Goal: Task Accomplishment & Management: Manage account settings

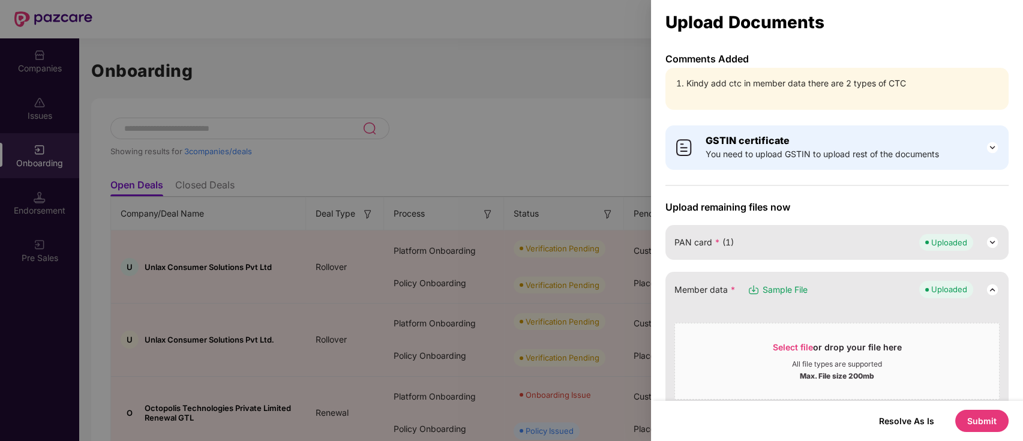
scroll to position [399, 0]
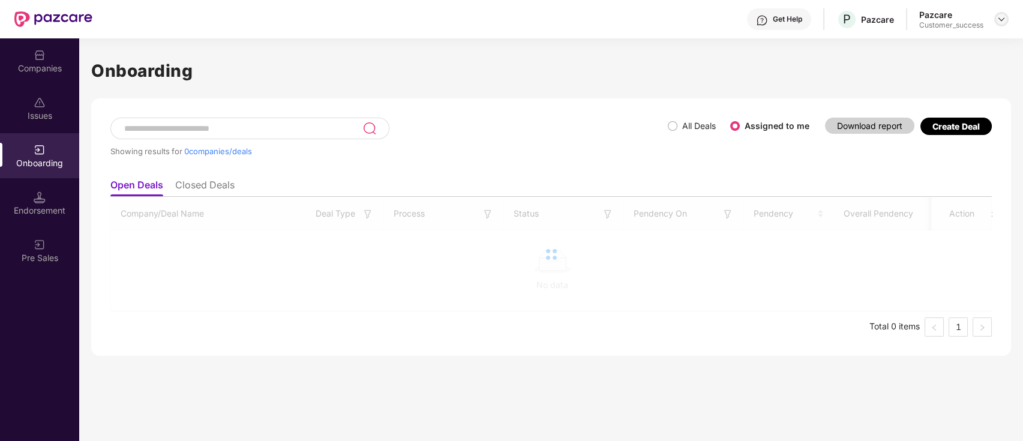
click at [1001, 19] on img at bounding box center [1002, 19] width 10 height 10
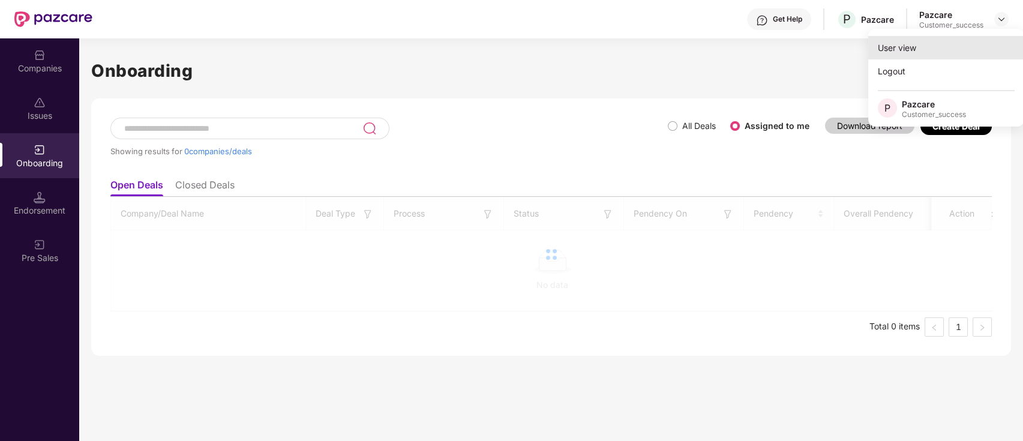
click at [922, 48] on div "User view" at bounding box center [946, 47] width 156 height 23
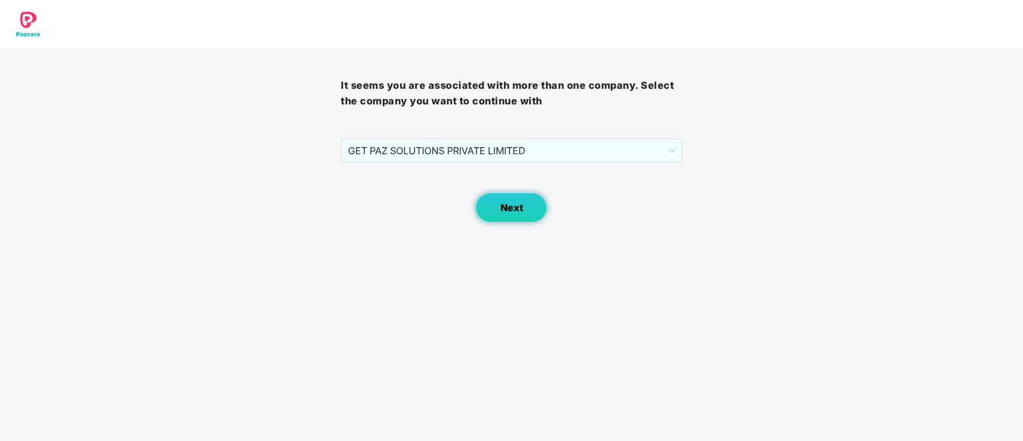
click at [525, 212] on button "Next" at bounding box center [511, 208] width 72 height 30
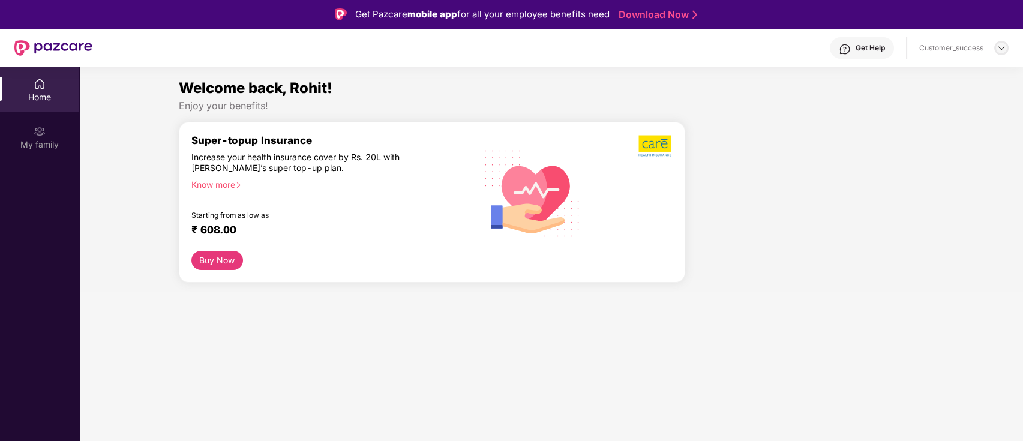
click at [1000, 46] on img at bounding box center [1002, 48] width 10 height 10
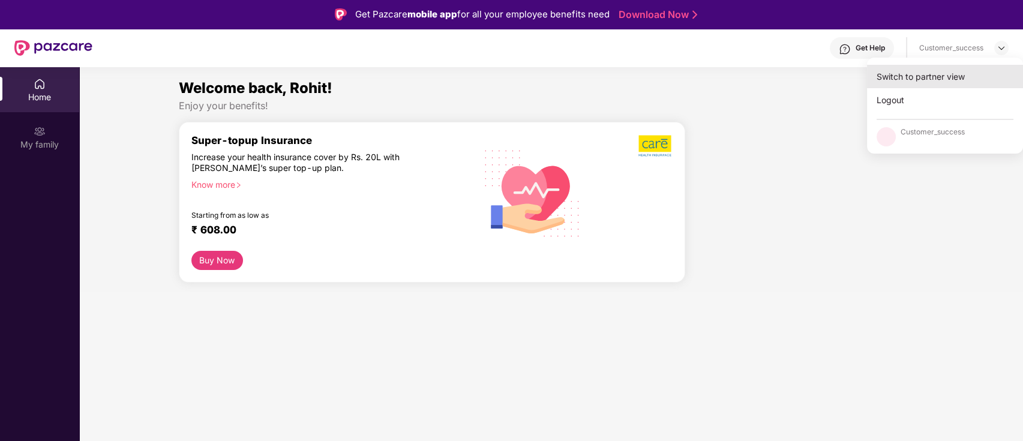
click at [968, 77] on div "Switch to partner view" at bounding box center [945, 76] width 156 height 23
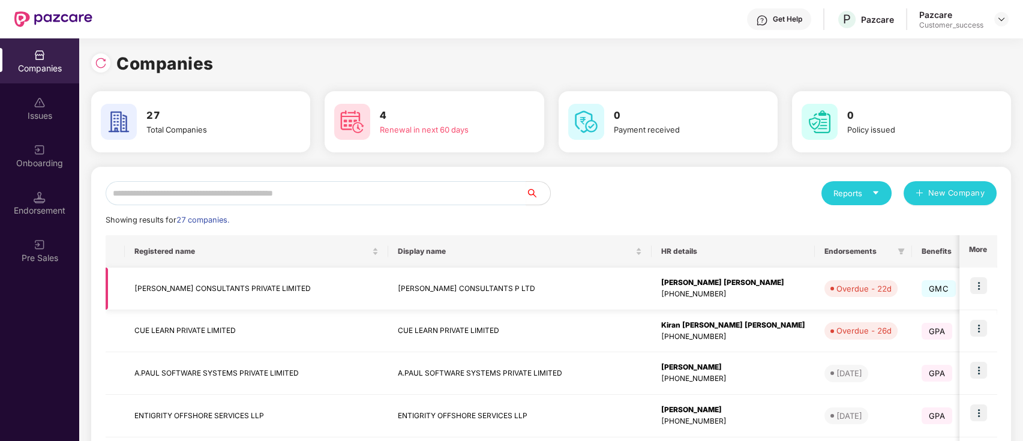
scroll to position [316, 0]
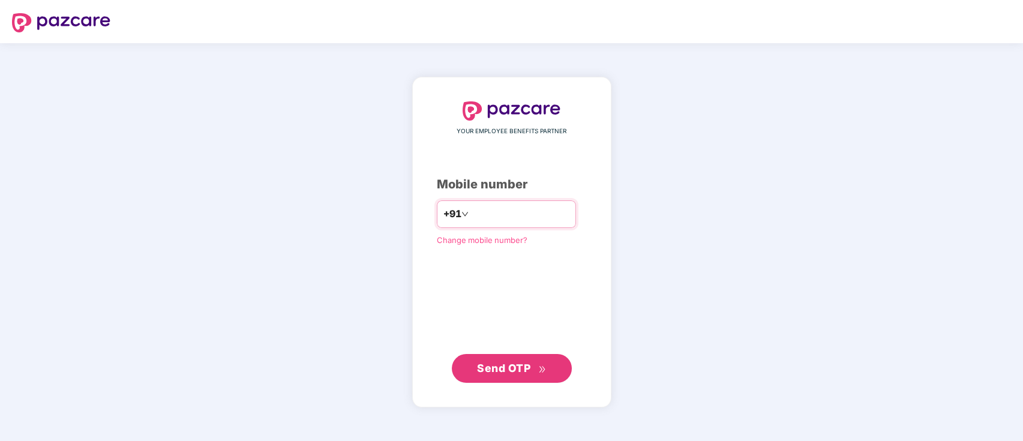
click at [538, 210] on input "number" at bounding box center [520, 214] width 98 height 19
type input "**********"
click at [533, 373] on span "Send OTP" at bounding box center [511, 368] width 69 height 17
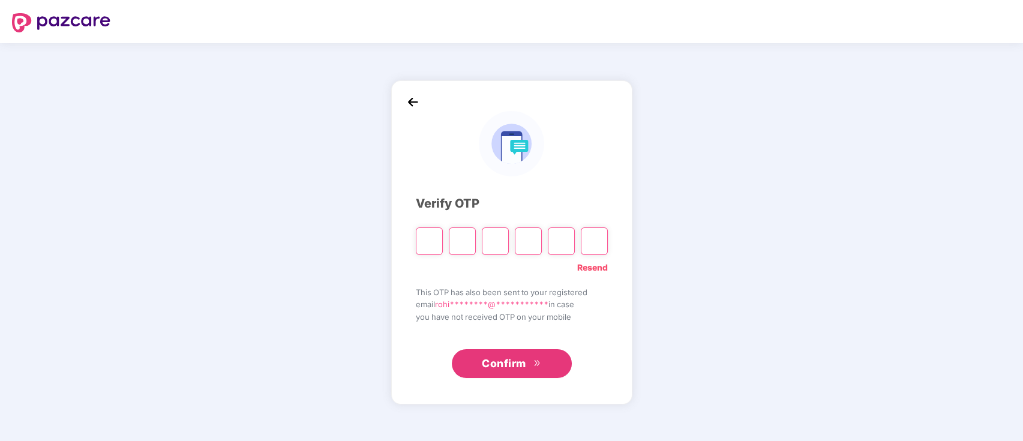
type input "*"
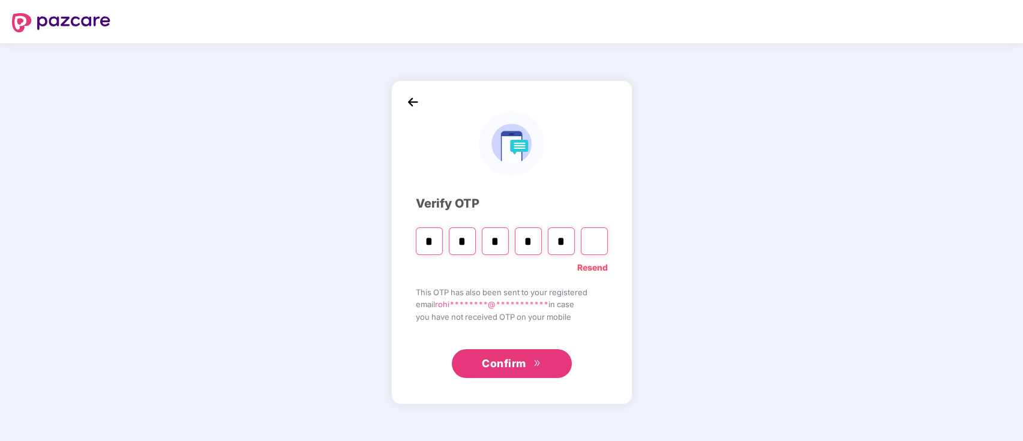
type input "*"
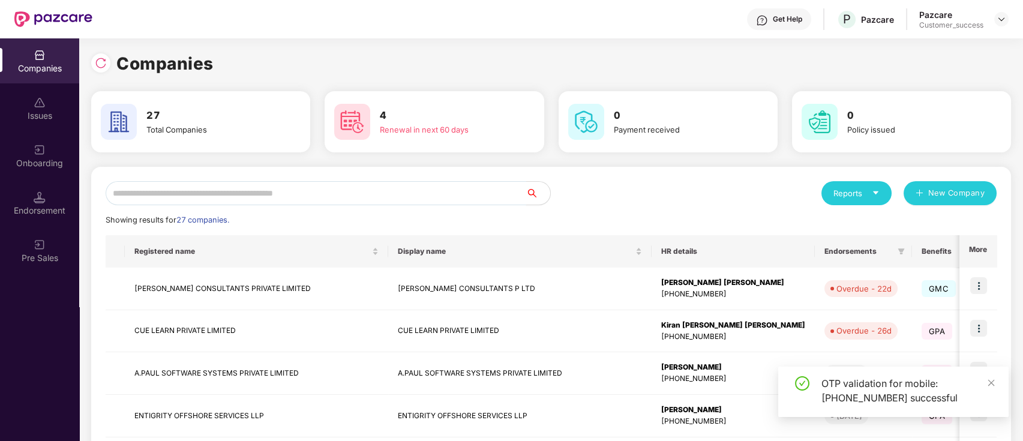
click at [269, 190] on input "text" at bounding box center [316, 193] width 421 height 24
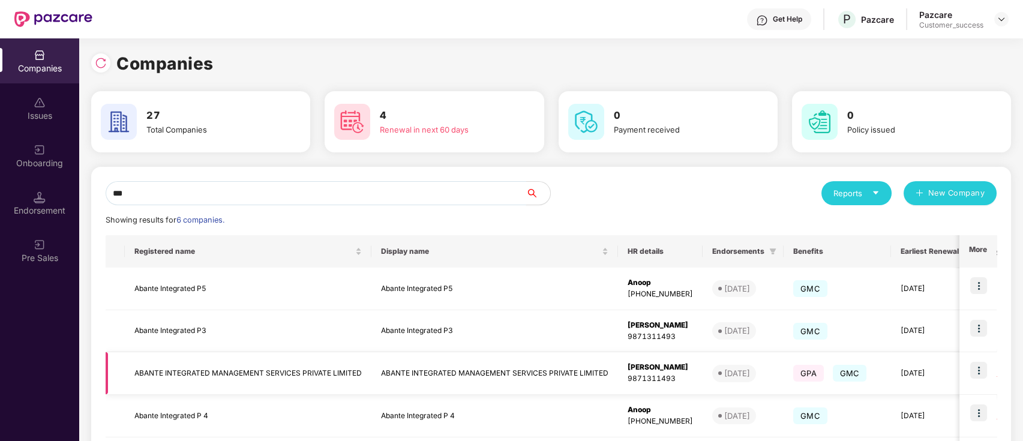
type input "***"
click at [984, 378] on img at bounding box center [978, 370] width 17 height 17
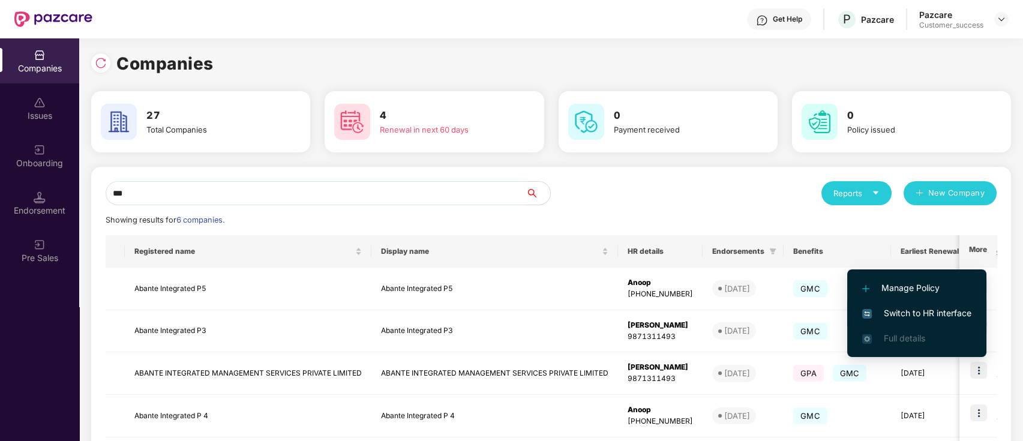
click at [927, 314] on span "Switch to HR interface" at bounding box center [916, 313] width 109 height 13
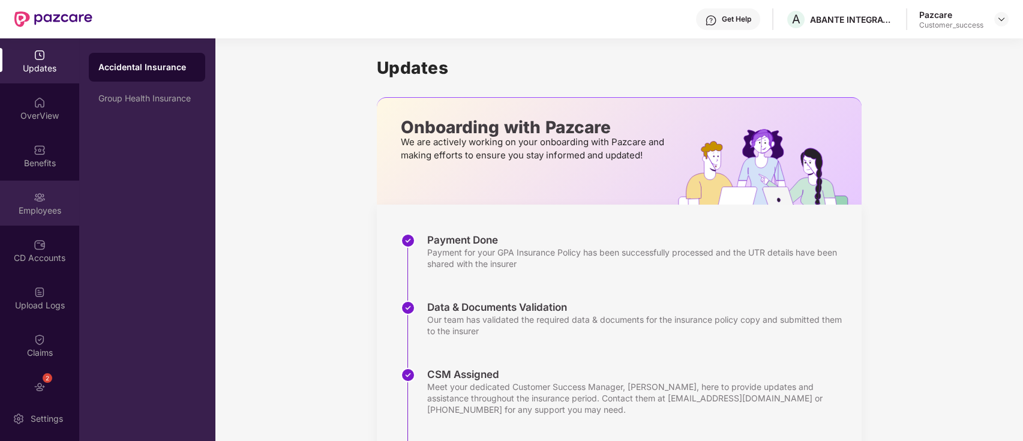
click at [23, 211] on div "Employees" at bounding box center [39, 211] width 79 height 12
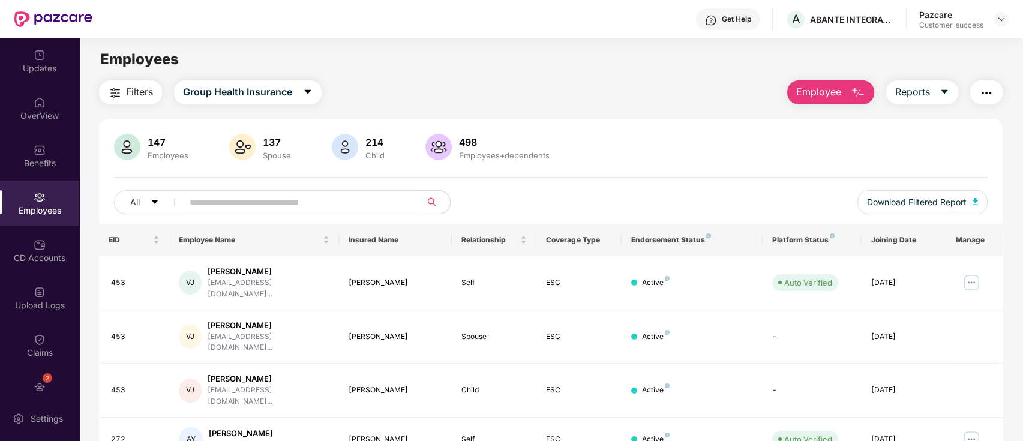
click at [251, 204] on input "text" at bounding box center [297, 202] width 215 height 18
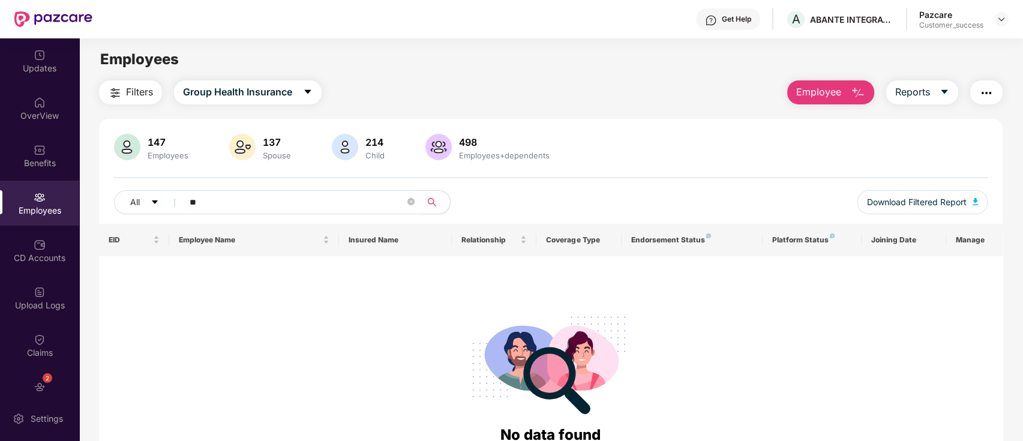
type input "*"
type input "*****"
click at [55, 209] on div "Employees" at bounding box center [39, 211] width 79 height 12
click at [1003, 23] on img at bounding box center [1002, 19] width 10 height 10
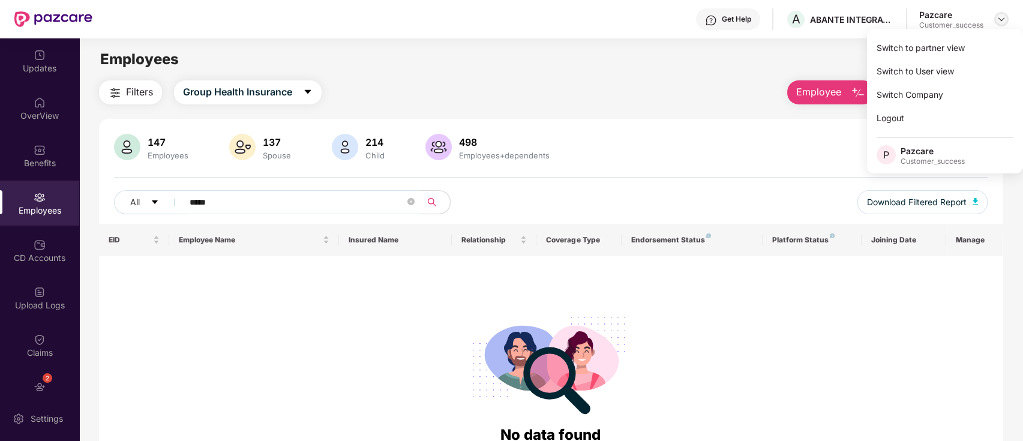
click at [976, 46] on div "Switch to partner view" at bounding box center [945, 47] width 156 height 23
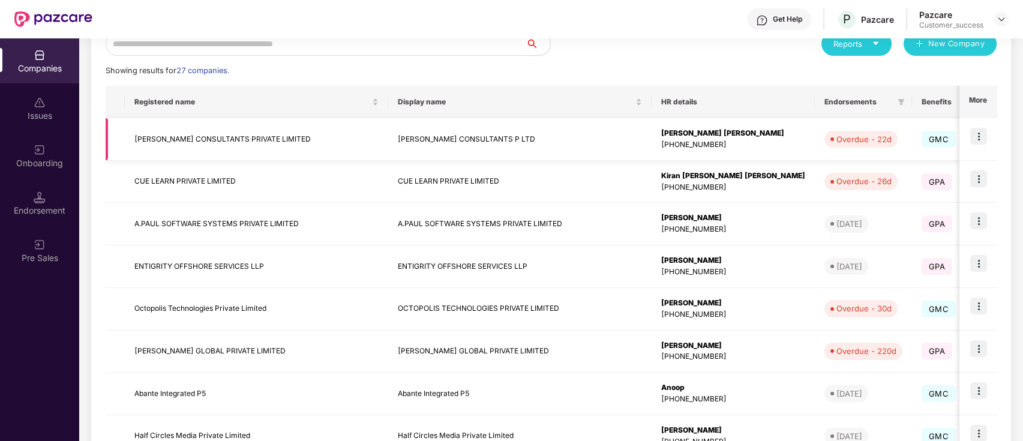
scroll to position [152, 0]
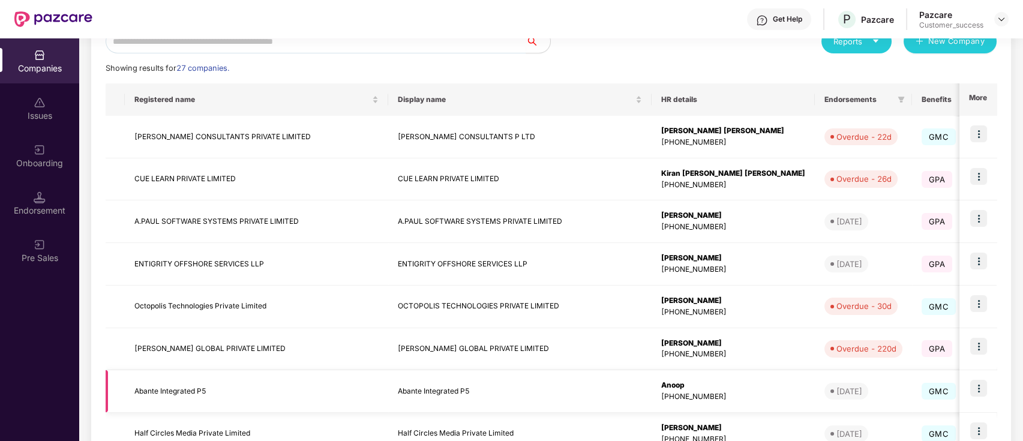
click at [975, 382] on img at bounding box center [978, 388] width 17 height 17
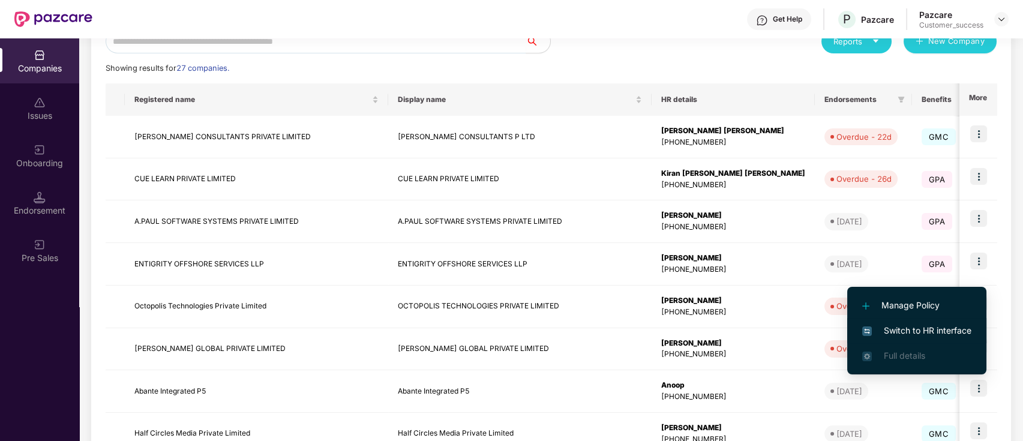
click at [928, 335] on span "Switch to HR interface" at bounding box center [916, 330] width 109 height 13
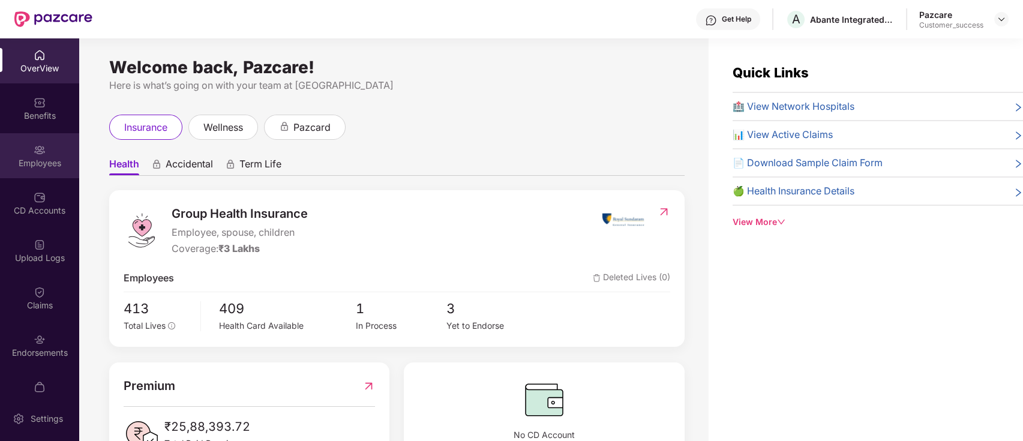
click at [44, 178] on div "Employees" at bounding box center [39, 155] width 79 height 45
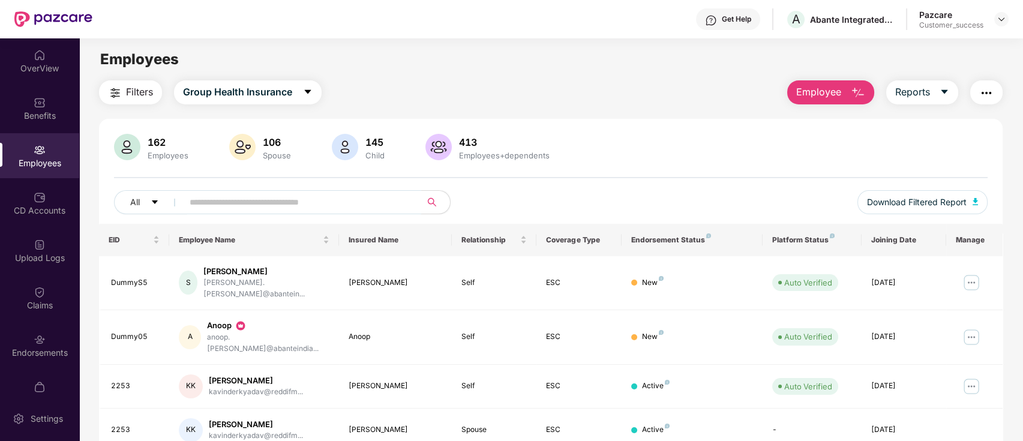
click at [253, 207] on input "text" at bounding box center [297, 202] width 215 height 18
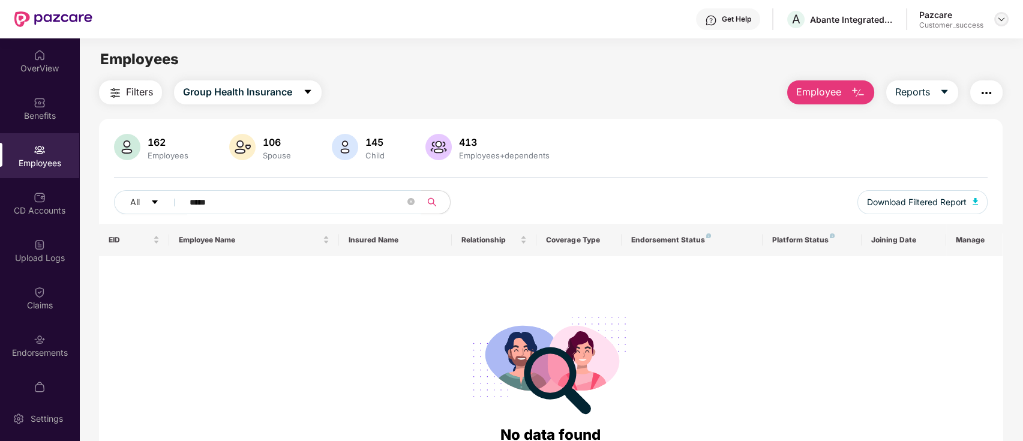
type input "*****"
click at [1003, 16] on img at bounding box center [1002, 19] width 10 height 10
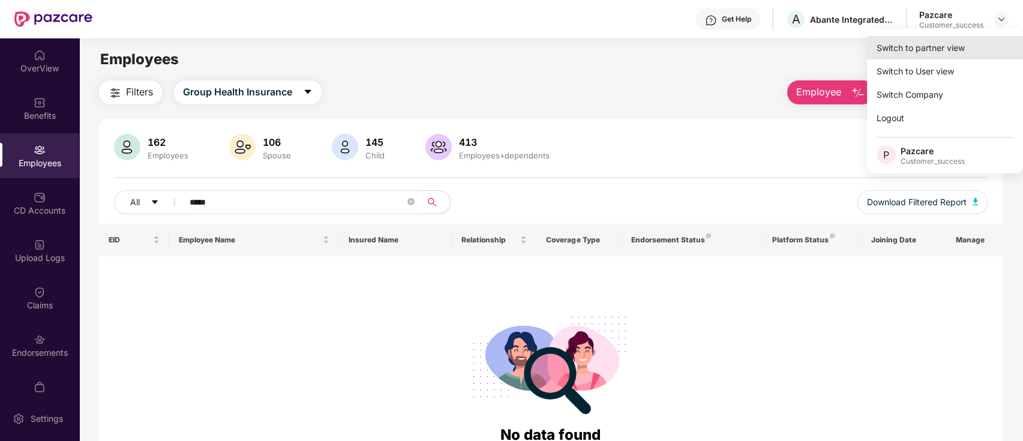
click at [972, 46] on div "Switch to partner view" at bounding box center [945, 47] width 156 height 23
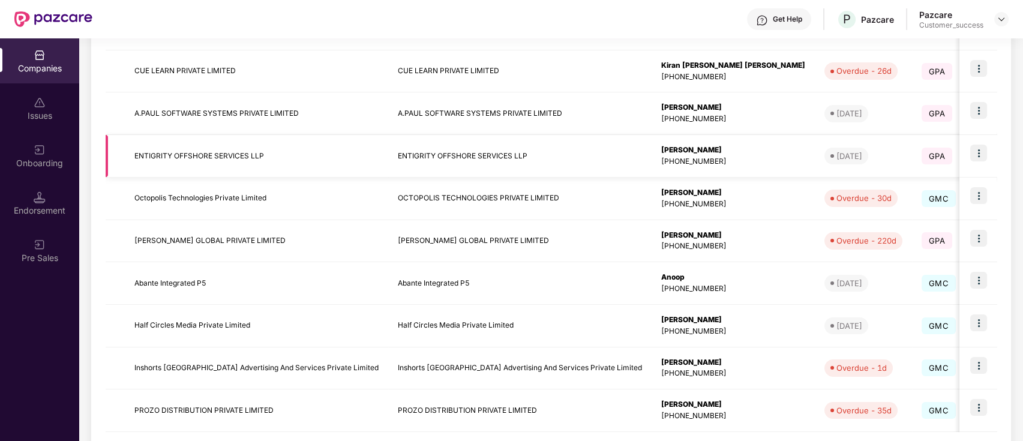
scroll to position [317, 0]
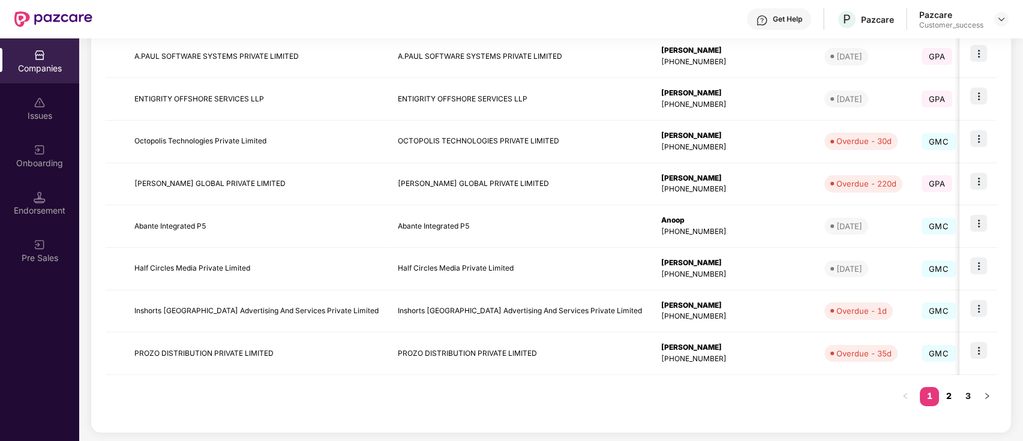
click at [955, 399] on link "2" at bounding box center [948, 396] width 19 height 18
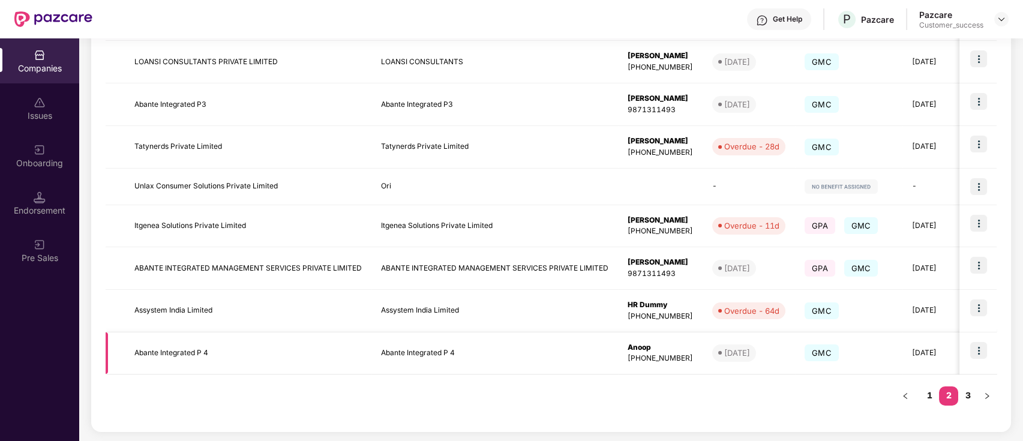
click at [970, 347] on img at bounding box center [978, 350] width 17 height 17
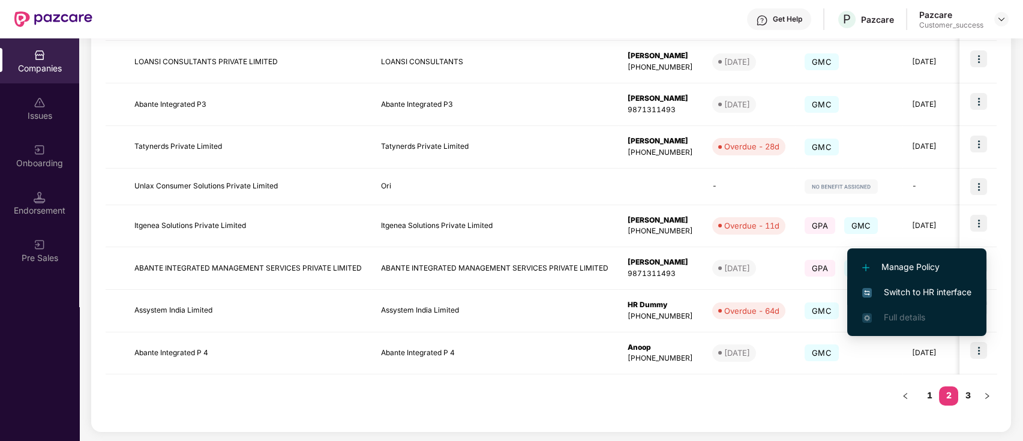
click at [954, 288] on span "Switch to HR interface" at bounding box center [916, 292] width 109 height 13
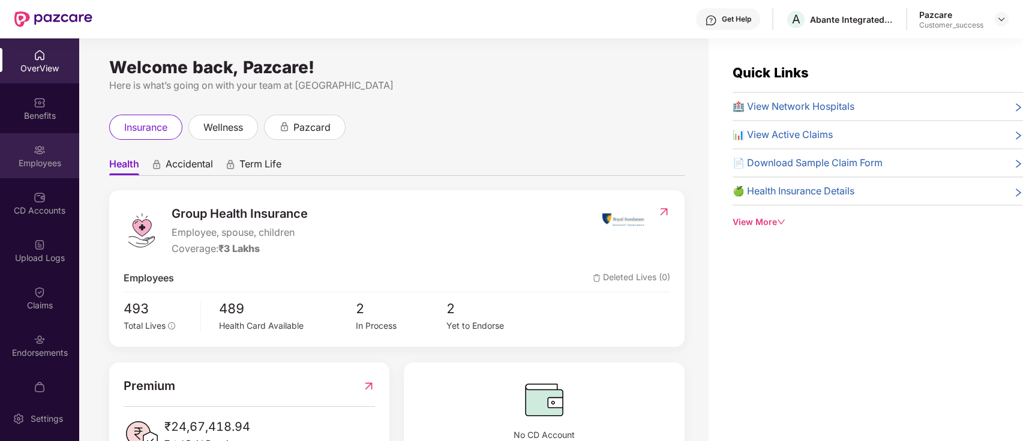
click at [22, 151] on div "Employees" at bounding box center [39, 155] width 79 height 45
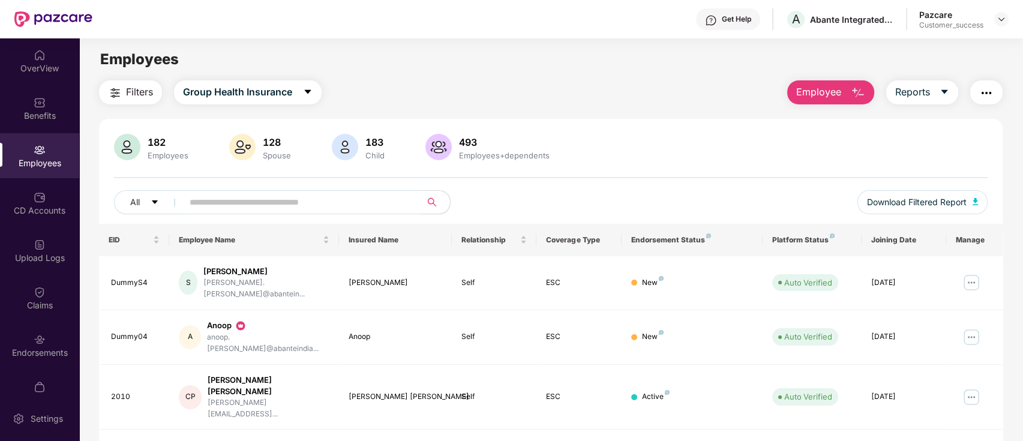
click at [267, 197] on input "text" at bounding box center [297, 202] width 215 height 18
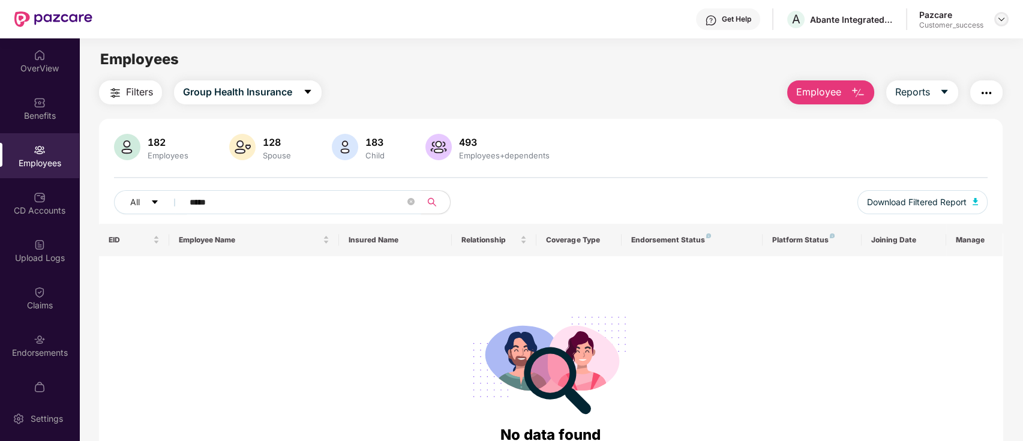
type input "*****"
click at [1003, 17] on img at bounding box center [1002, 19] width 10 height 10
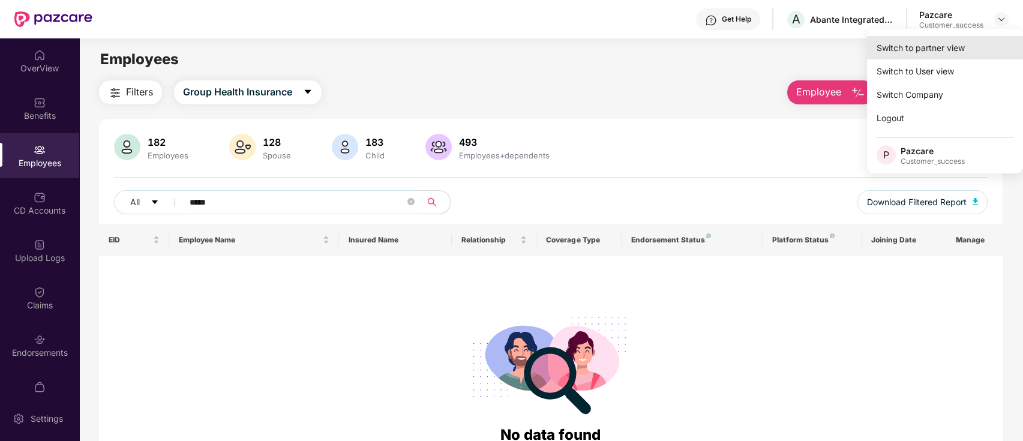
click at [954, 52] on div "Switch to partner view" at bounding box center [945, 47] width 156 height 23
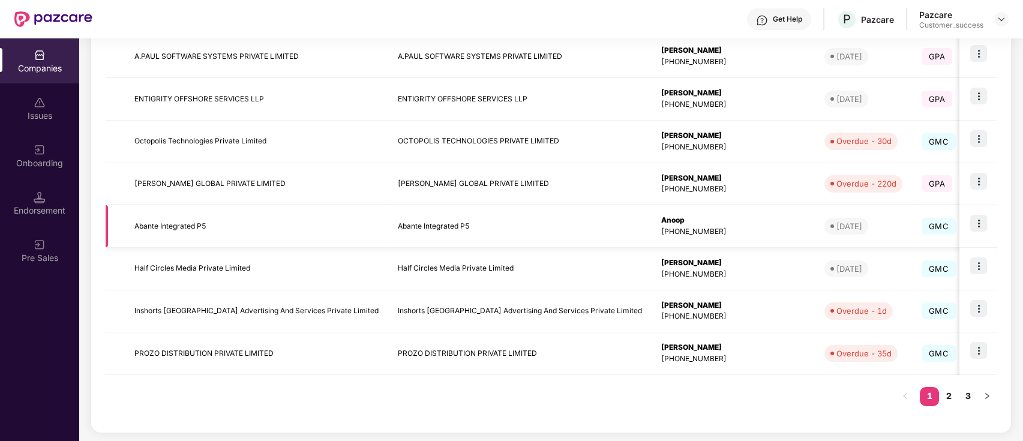
scroll to position [317, 0]
click at [959, 395] on link "3" at bounding box center [967, 396] width 19 height 18
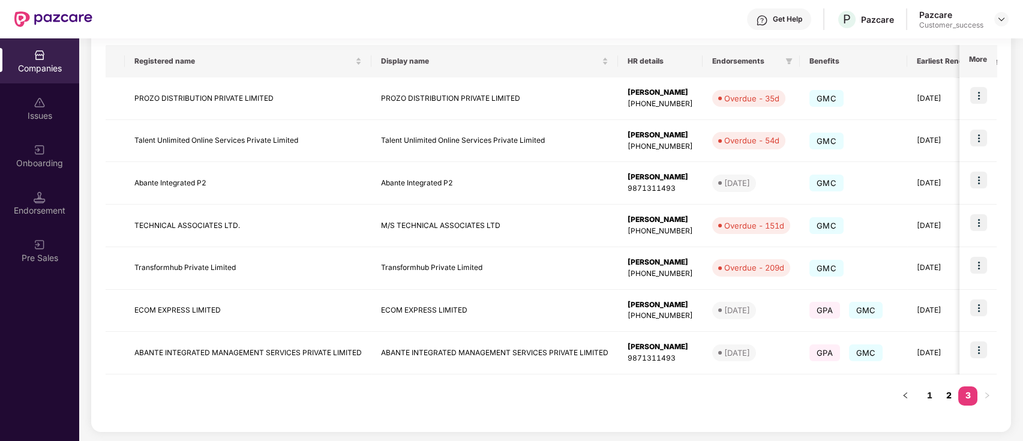
click at [954, 396] on link "2" at bounding box center [948, 396] width 19 height 18
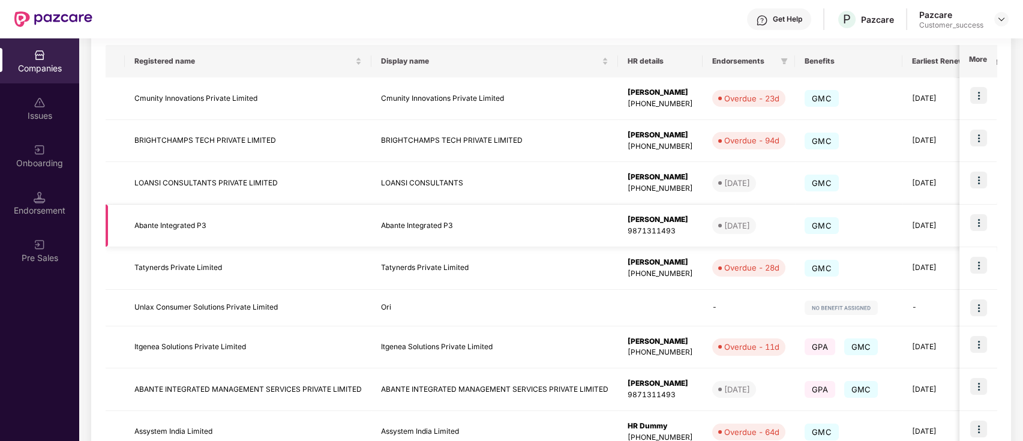
click at [980, 216] on img at bounding box center [978, 222] width 17 height 17
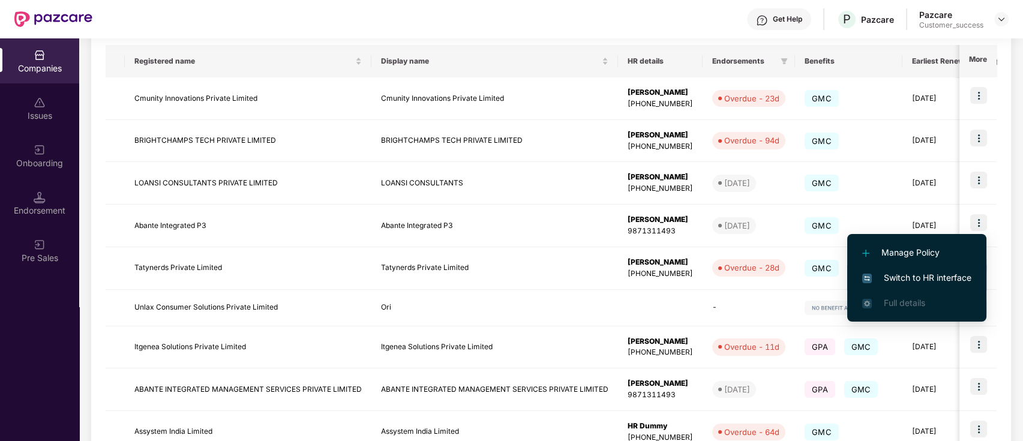
click at [906, 278] on span "Switch to HR interface" at bounding box center [916, 277] width 109 height 13
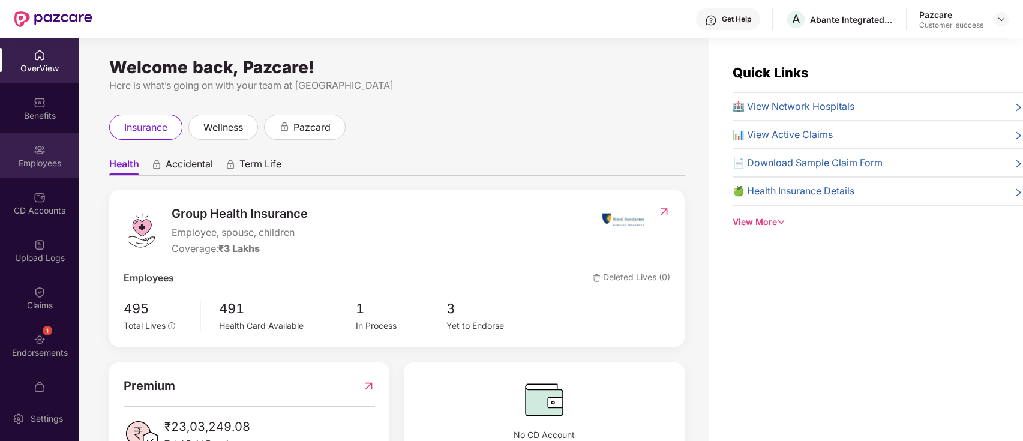
click at [26, 158] on div "Employees" at bounding box center [39, 163] width 79 height 12
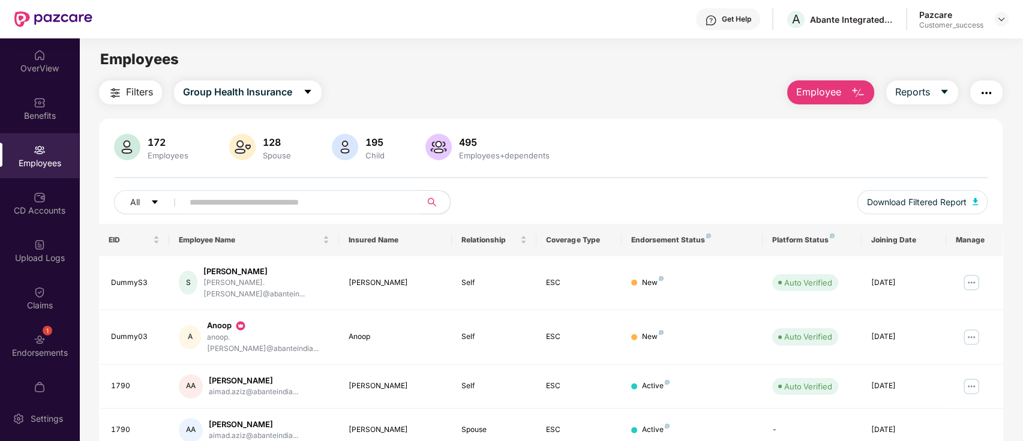
click at [248, 213] on span at bounding box center [298, 202] width 246 height 24
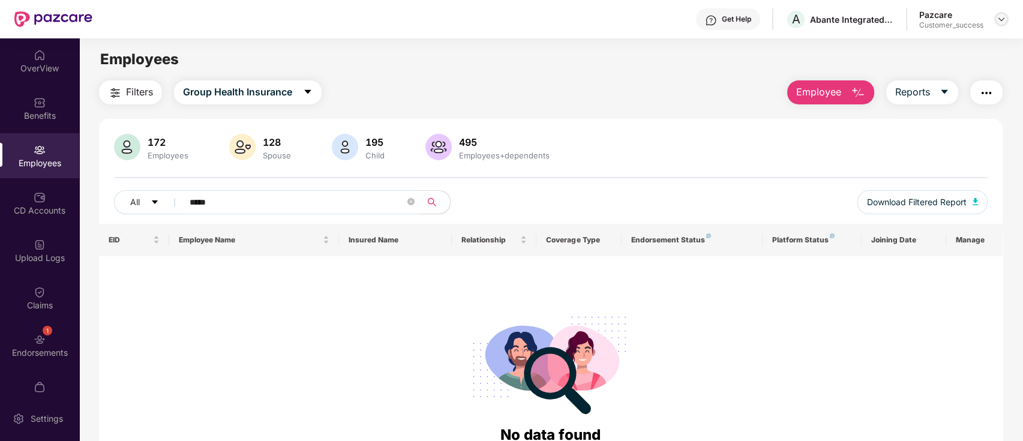
type input "*****"
click at [1003, 19] on img at bounding box center [1002, 19] width 10 height 10
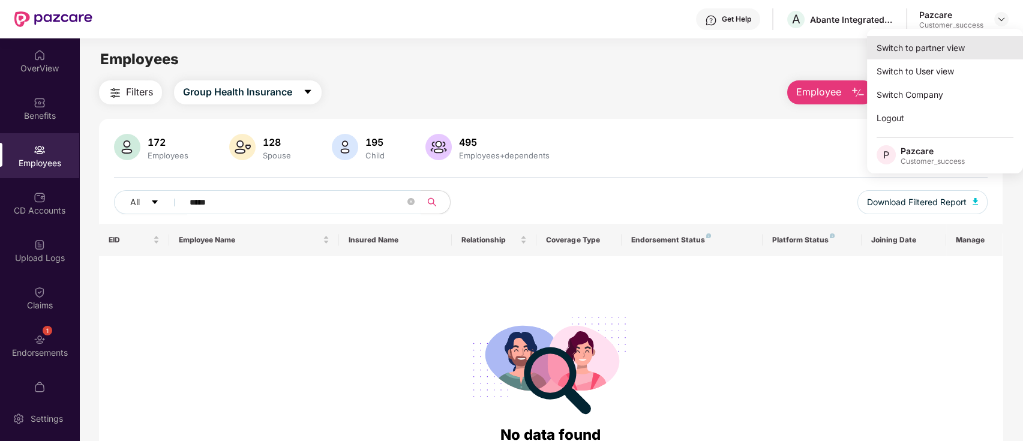
click at [947, 50] on div "Switch to partner view" at bounding box center [945, 47] width 156 height 23
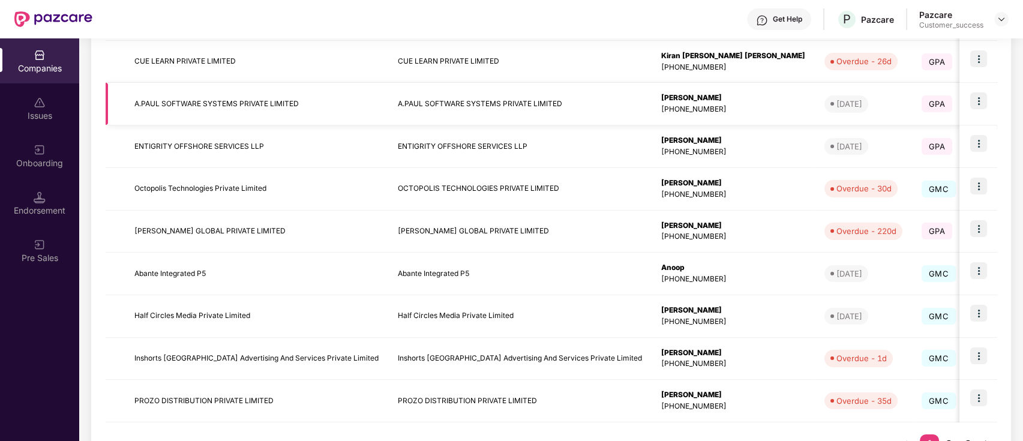
scroll to position [270, 0]
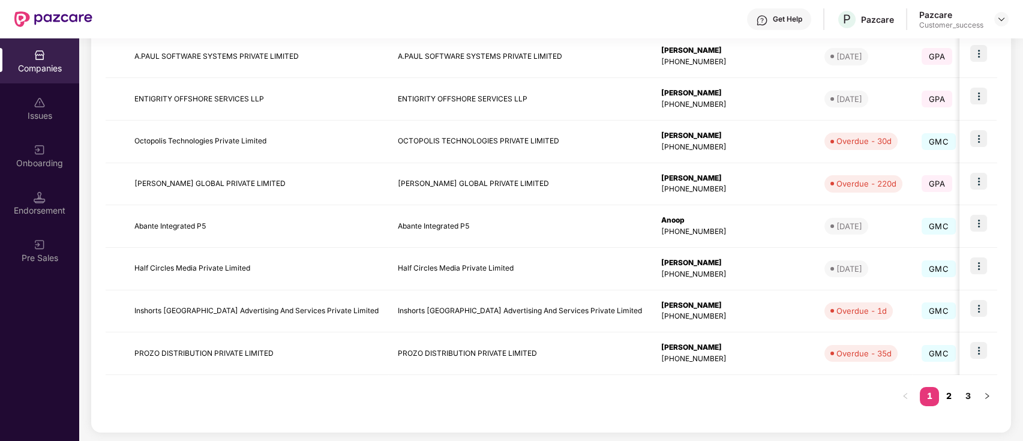
click at [950, 403] on link "2" at bounding box center [948, 396] width 19 height 18
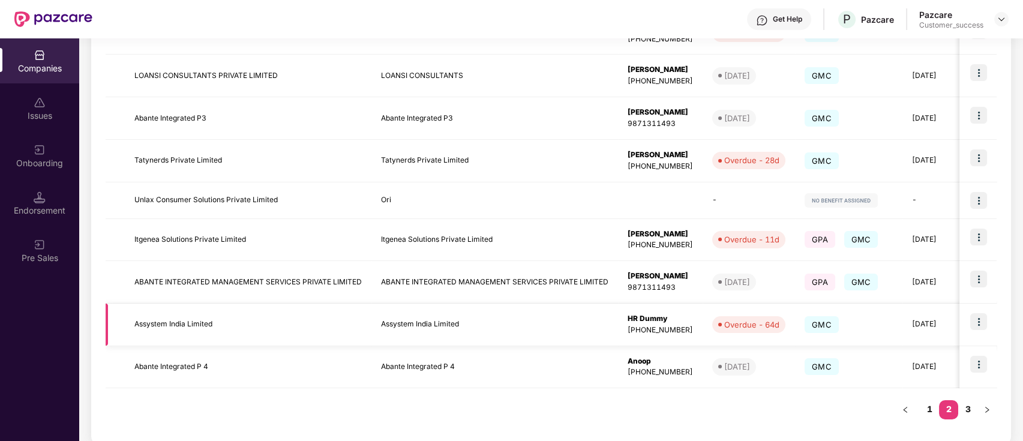
scroll to position [311, 0]
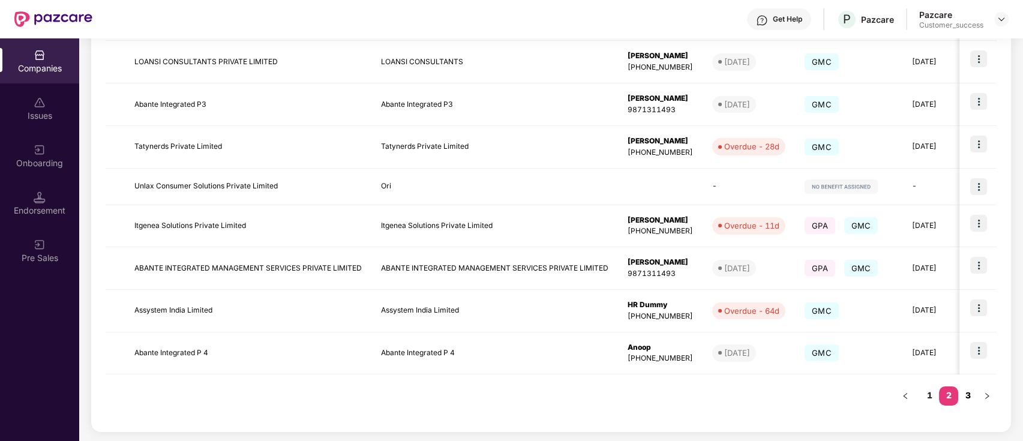
click at [970, 390] on link "3" at bounding box center [967, 396] width 19 height 18
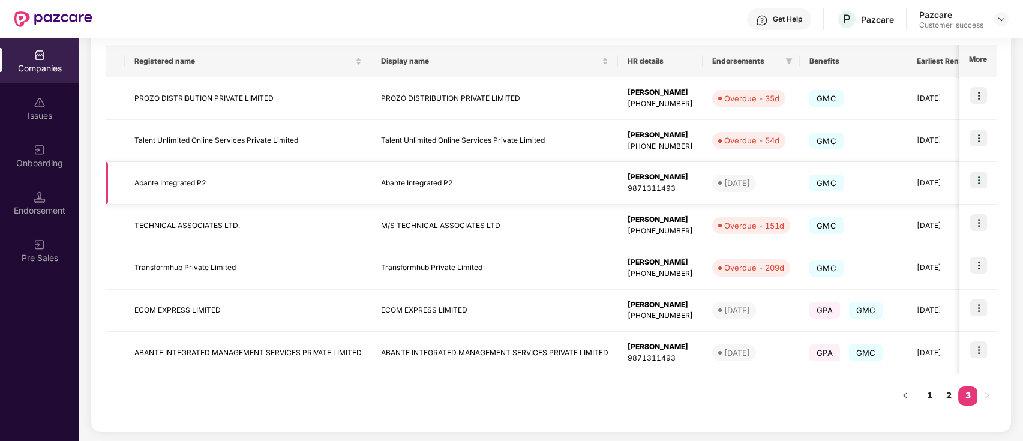
click at [984, 181] on img at bounding box center [978, 180] width 17 height 17
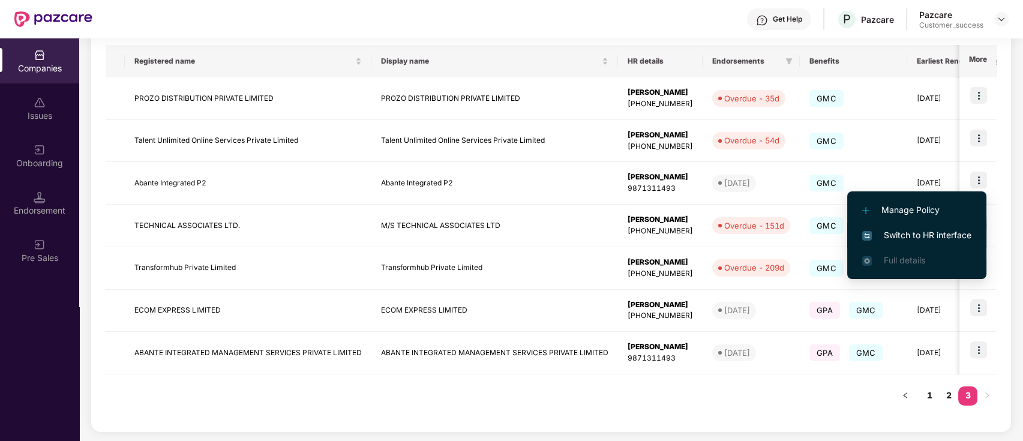
click at [922, 231] on span "Switch to HR interface" at bounding box center [916, 235] width 109 height 13
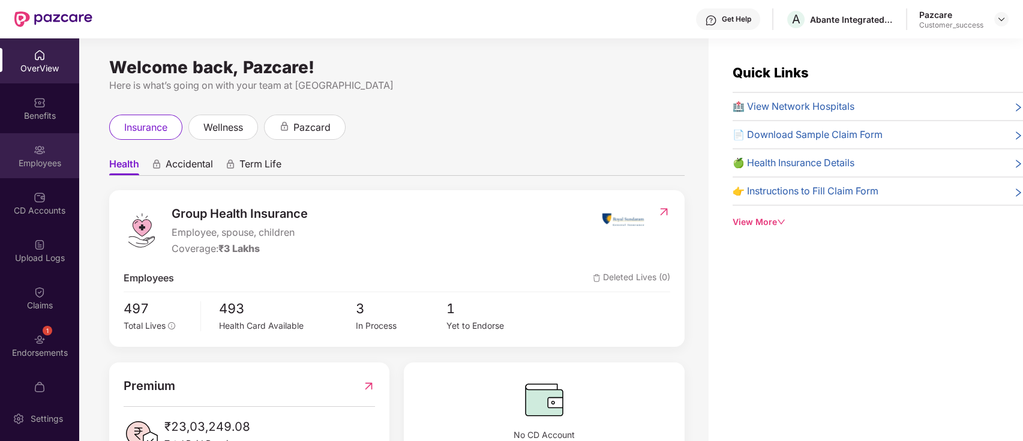
click at [28, 163] on div "Employees" at bounding box center [39, 163] width 79 height 12
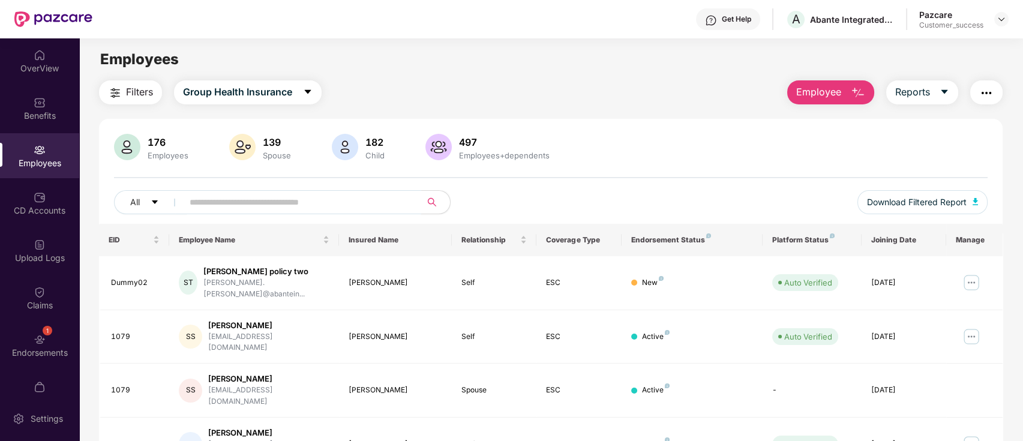
click at [269, 195] on input "text" at bounding box center [297, 202] width 215 height 18
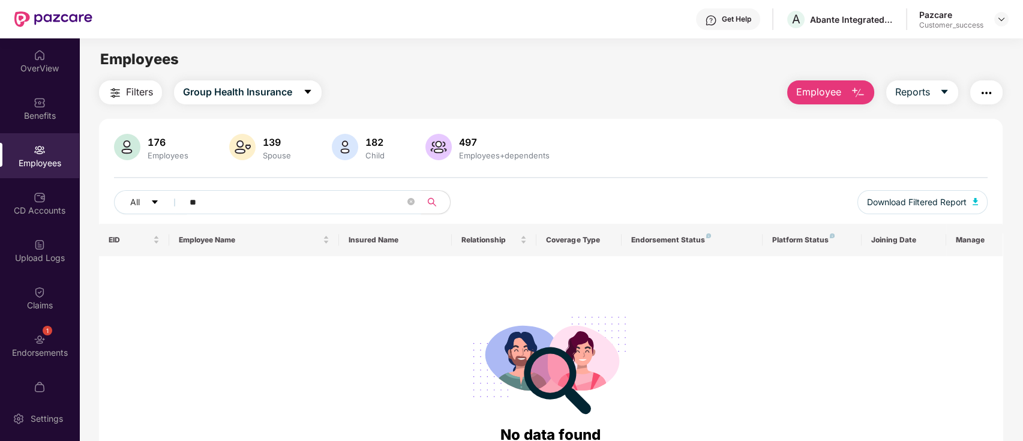
type input "*"
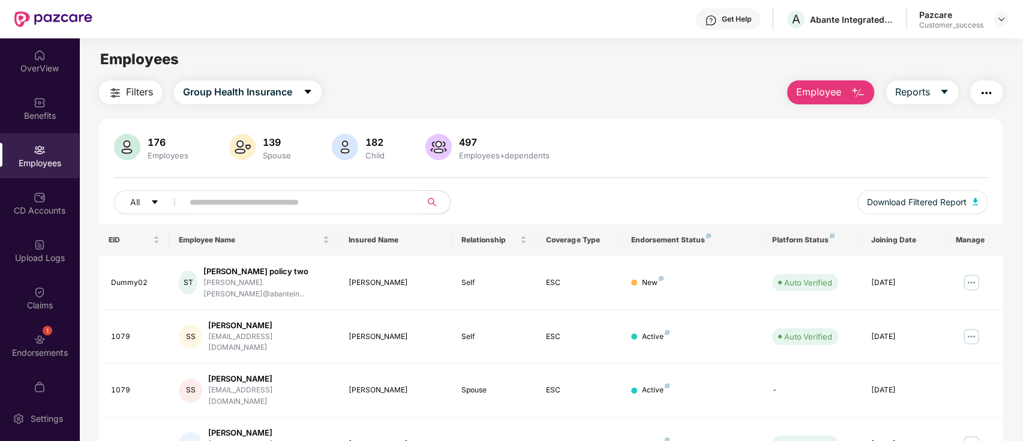
click at [1009, 22] on header "Get Help A Abante Integrated P2 Pazcare Customer_success" at bounding box center [511, 19] width 1023 height 38
click at [1005, 22] on img at bounding box center [1002, 19] width 10 height 10
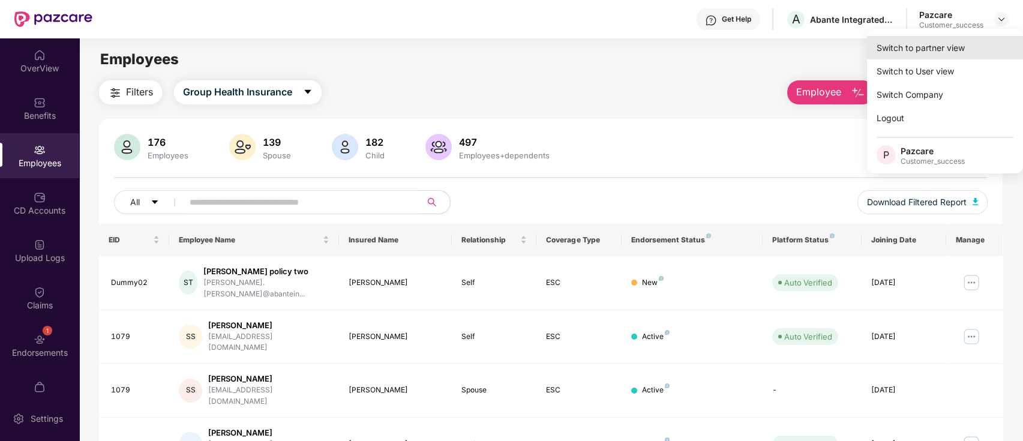
click at [982, 52] on div "Switch to partner view" at bounding box center [945, 47] width 156 height 23
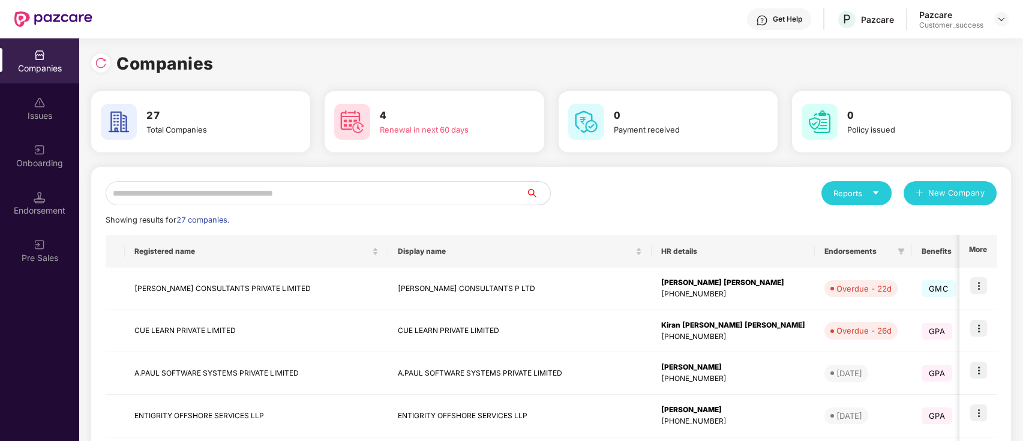
click at [295, 190] on input "text" at bounding box center [316, 193] width 421 height 24
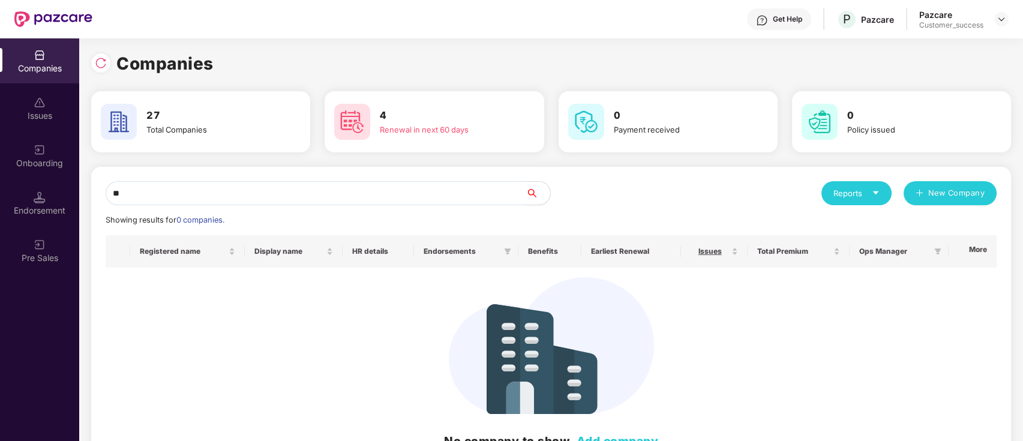
type input "*"
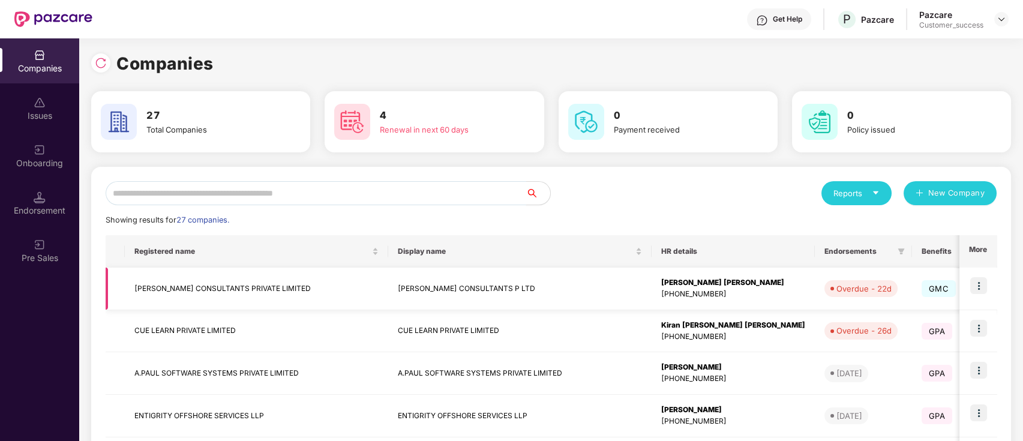
scroll to position [317, 0]
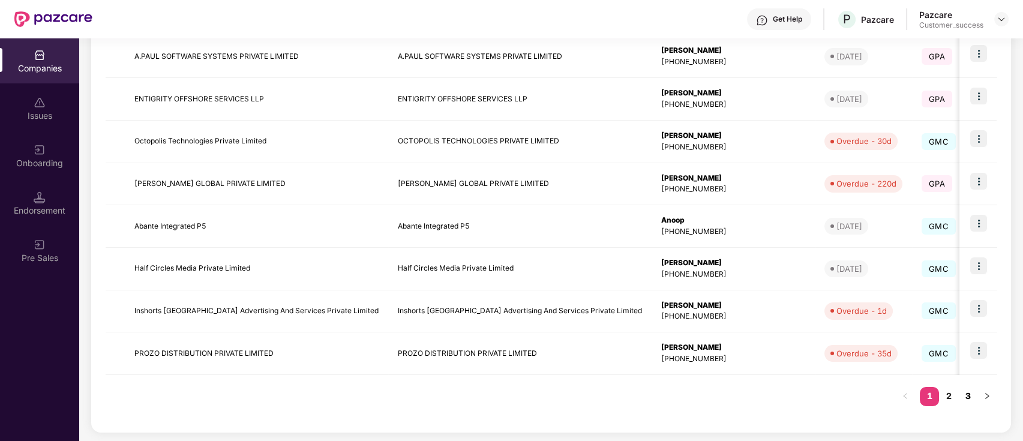
click at [973, 397] on link "3" at bounding box center [967, 396] width 19 height 18
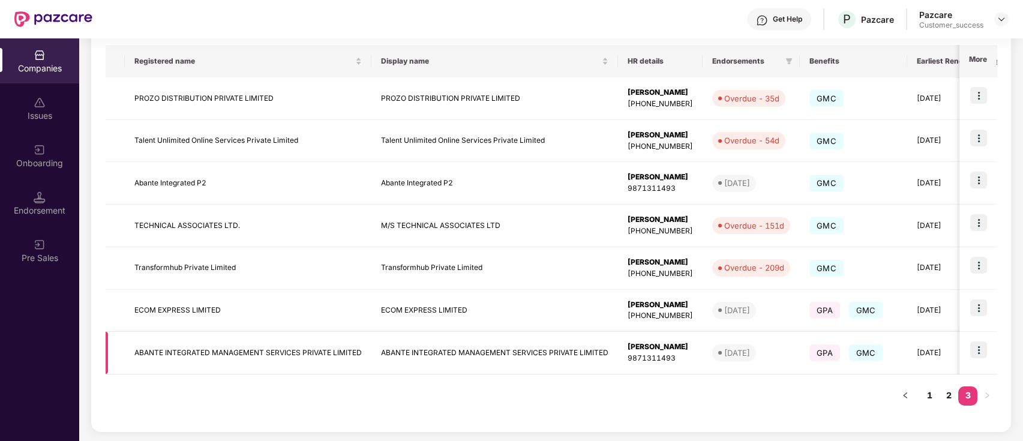
click at [985, 351] on img at bounding box center [978, 350] width 17 height 17
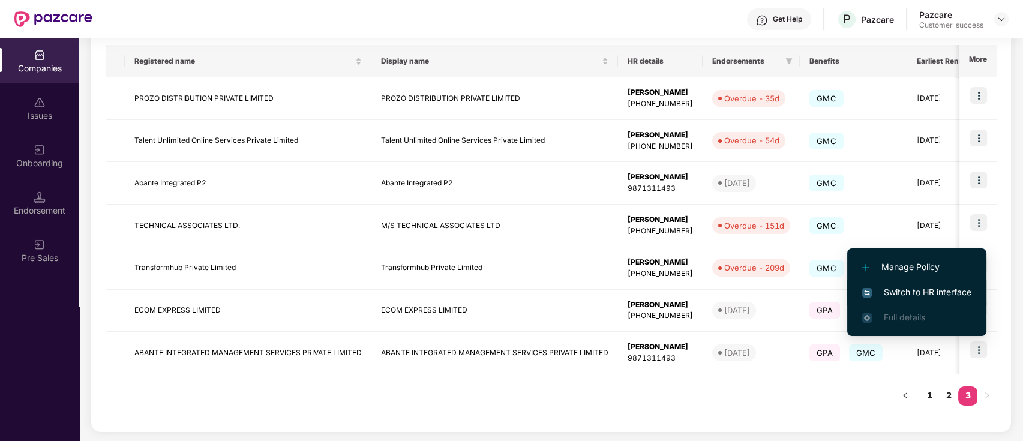
click at [937, 292] on span "Switch to HR interface" at bounding box center [916, 292] width 109 height 13
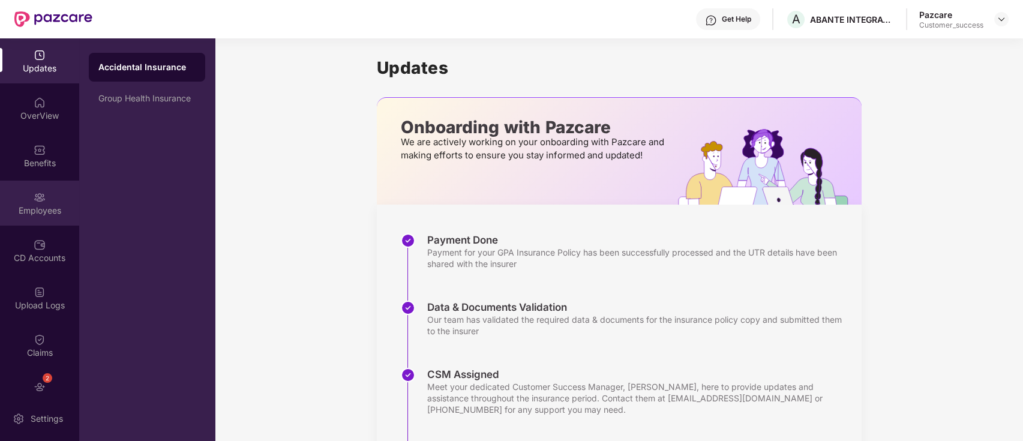
click at [28, 205] on div "Employees" at bounding box center [39, 211] width 79 height 12
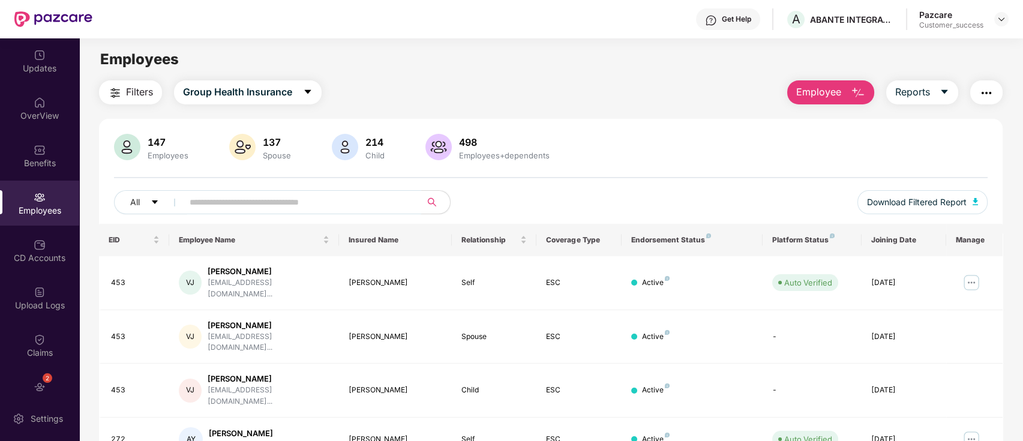
click at [329, 203] on input "text" at bounding box center [297, 202] width 215 height 18
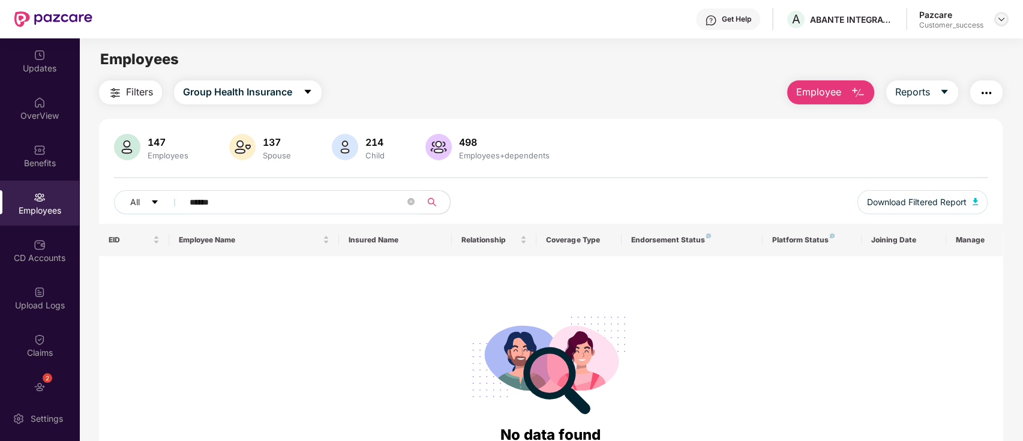
type input "******"
click at [1005, 17] on img at bounding box center [1002, 19] width 10 height 10
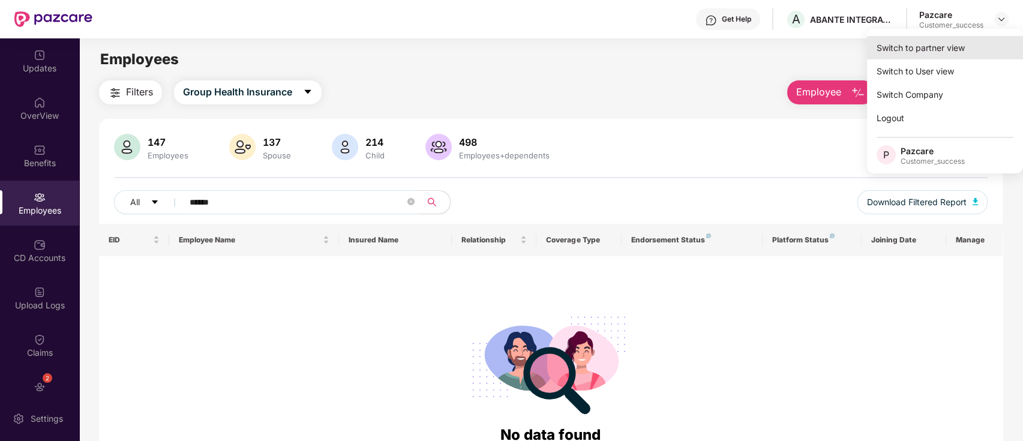
click at [915, 40] on div "Switch to partner view" at bounding box center [945, 47] width 156 height 23
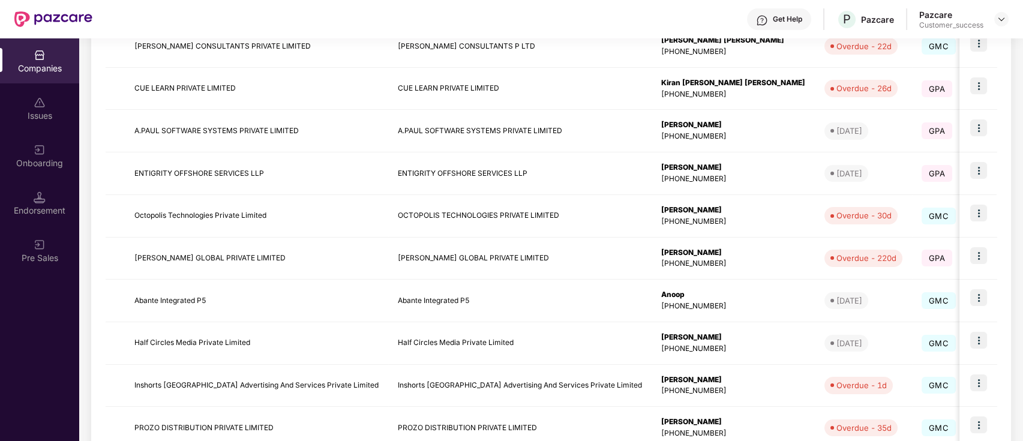
scroll to position [243, 0]
click at [976, 293] on img at bounding box center [978, 297] width 17 height 17
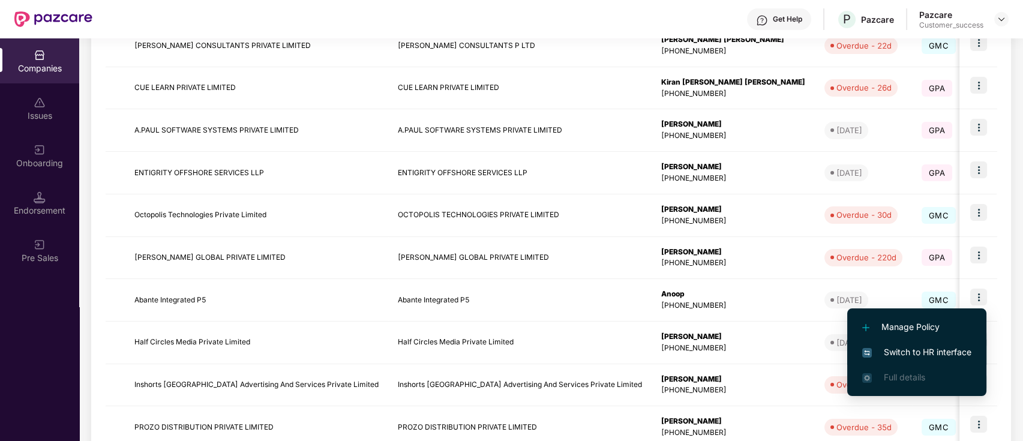
click at [922, 350] on span "Switch to HR interface" at bounding box center [916, 352] width 109 height 13
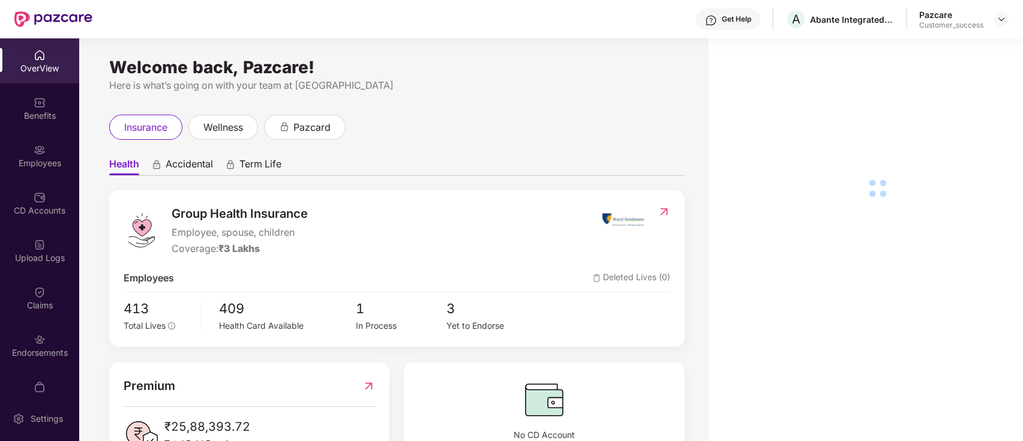
click at [41, 169] on div "Employees" at bounding box center [39, 163] width 79 height 12
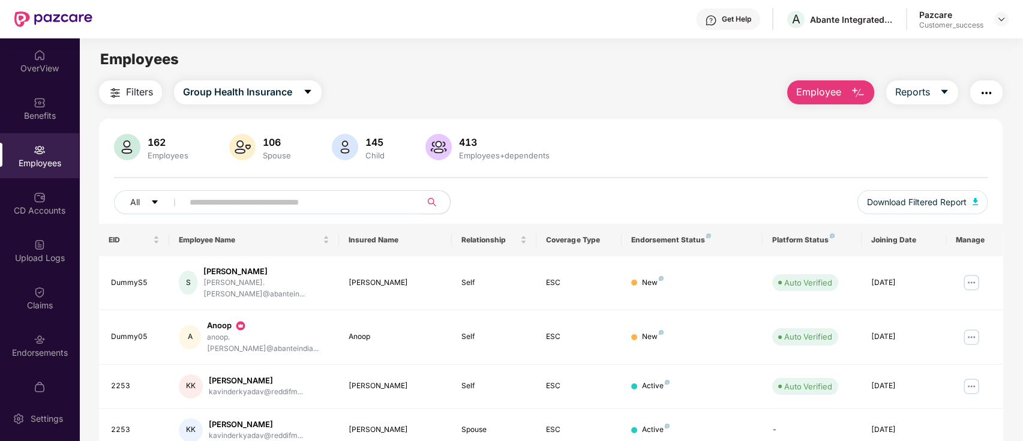
click at [271, 203] on input "text" at bounding box center [297, 202] width 215 height 18
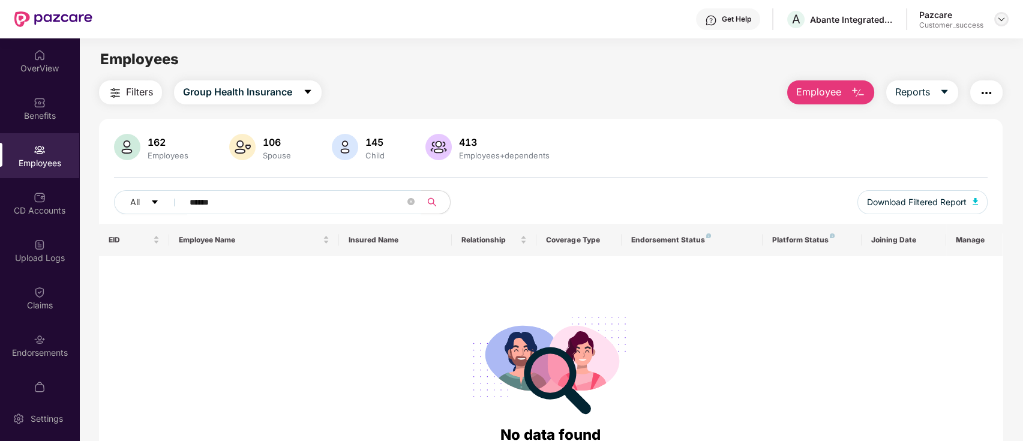
type input "******"
click at [1002, 16] on img at bounding box center [1002, 19] width 10 height 10
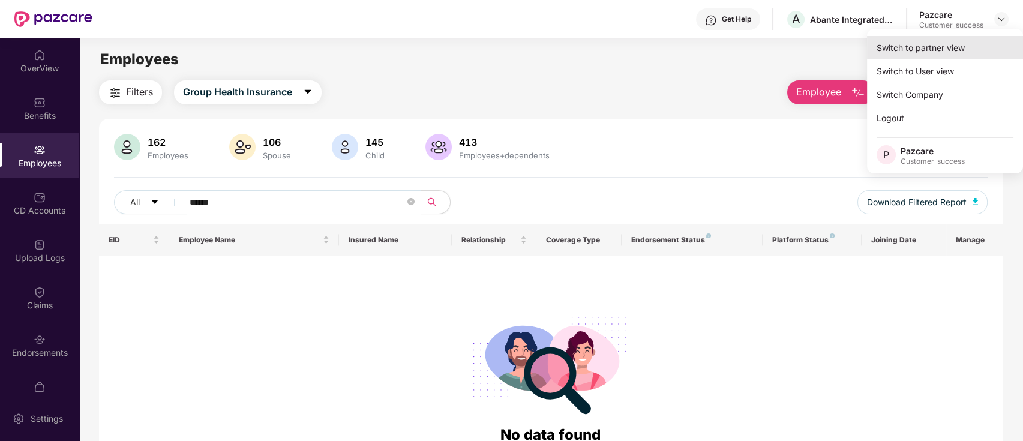
click at [931, 58] on div "Switch to partner view" at bounding box center [945, 47] width 156 height 23
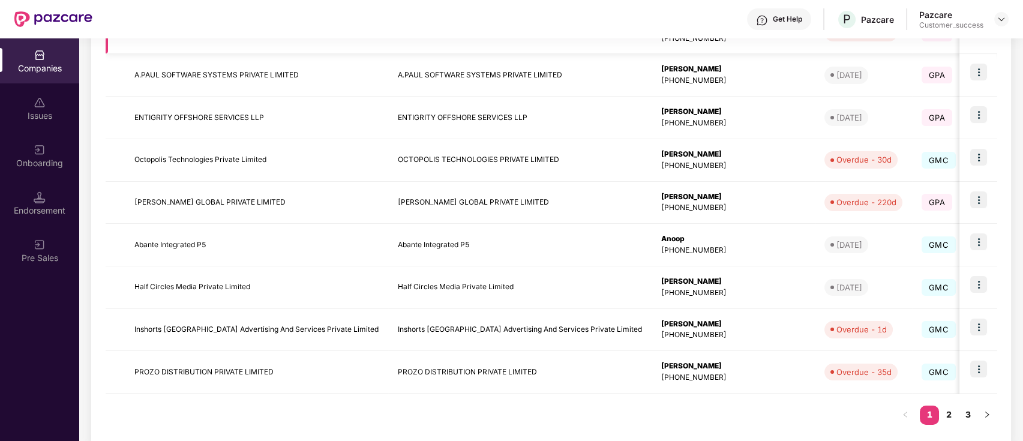
scroll to position [317, 0]
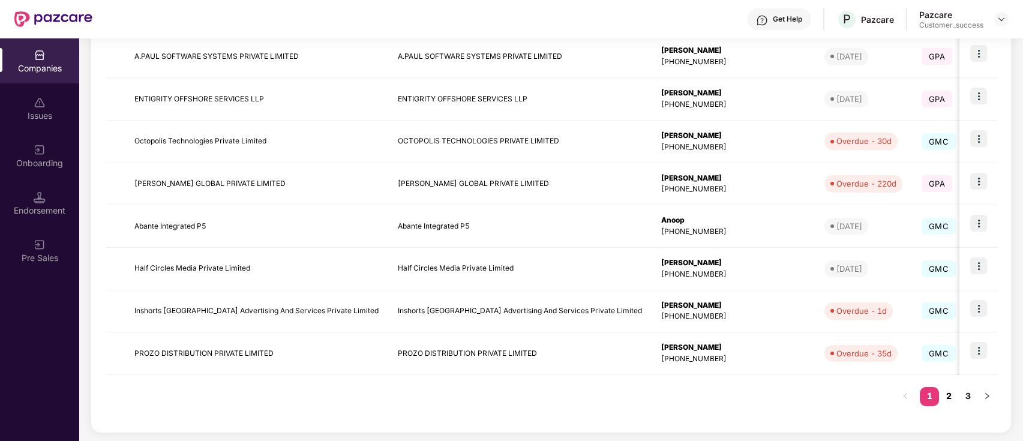
click at [952, 392] on link "2" at bounding box center [948, 396] width 19 height 18
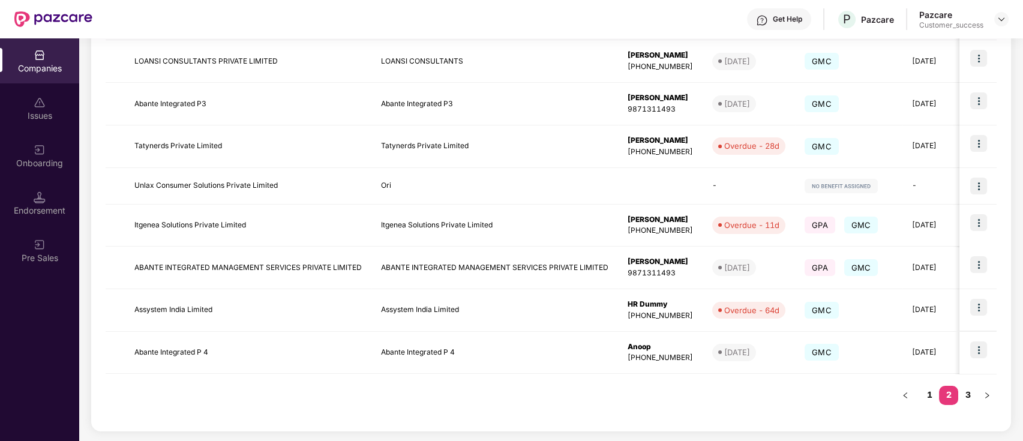
scroll to position [311, 0]
click at [978, 346] on img at bounding box center [978, 350] width 17 height 17
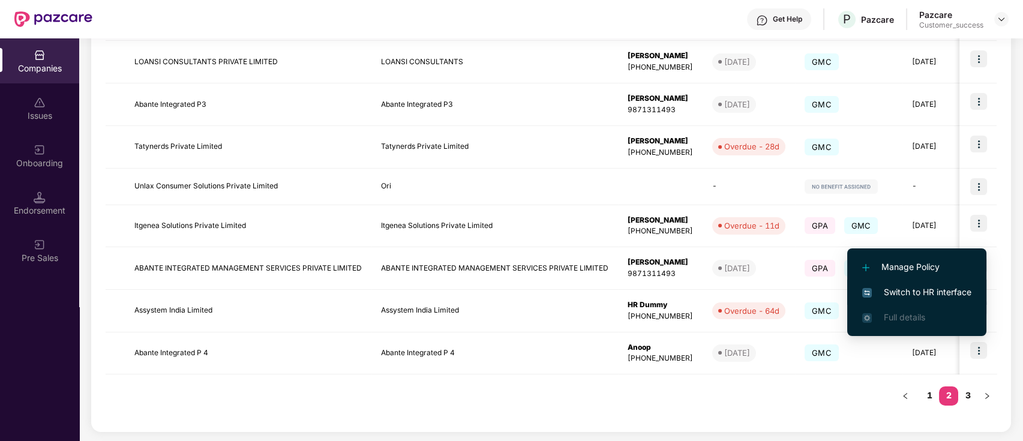
click at [966, 300] on li "Switch to HR interface" at bounding box center [916, 292] width 139 height 25
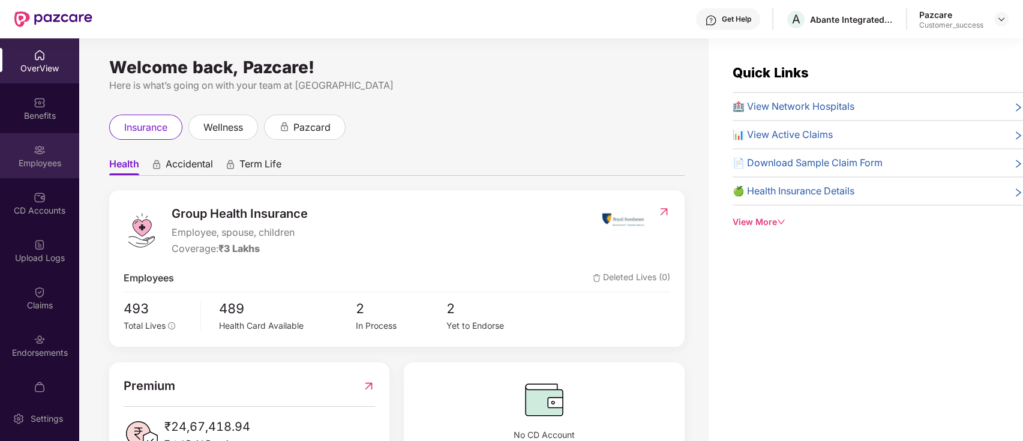
click at [40, 158] on div "Employees" at bounding box center [39, 163] width 79 height 12
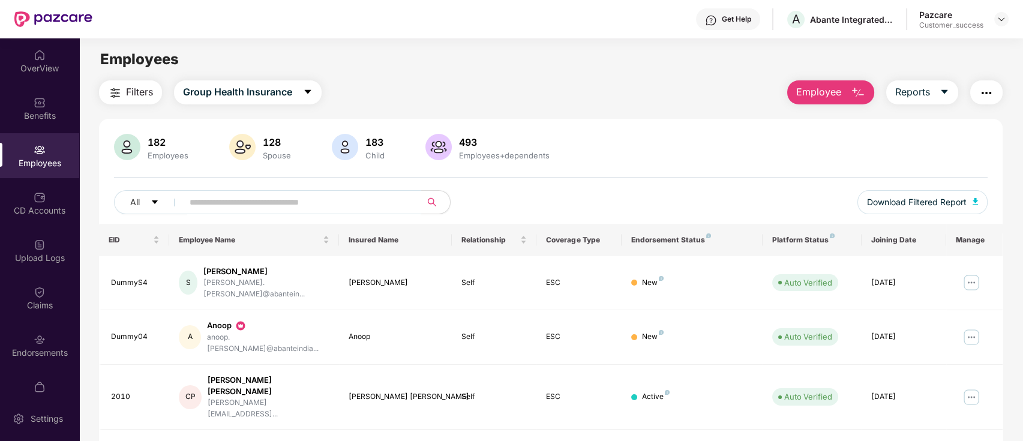
click at [250, 207] on input "text" at bounding box center [297, 202] width 215 height 18
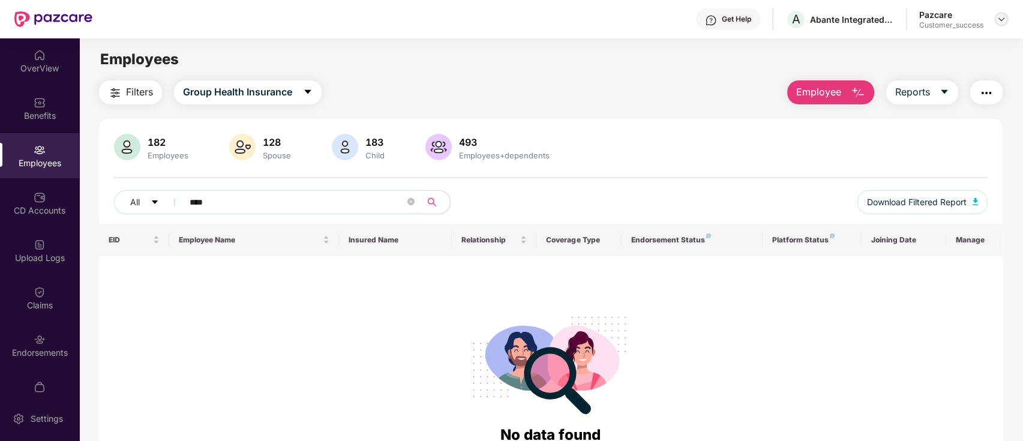
type input "****"
click at [997, 22] on img at bounding box center [1002, 19] width 10 height 10
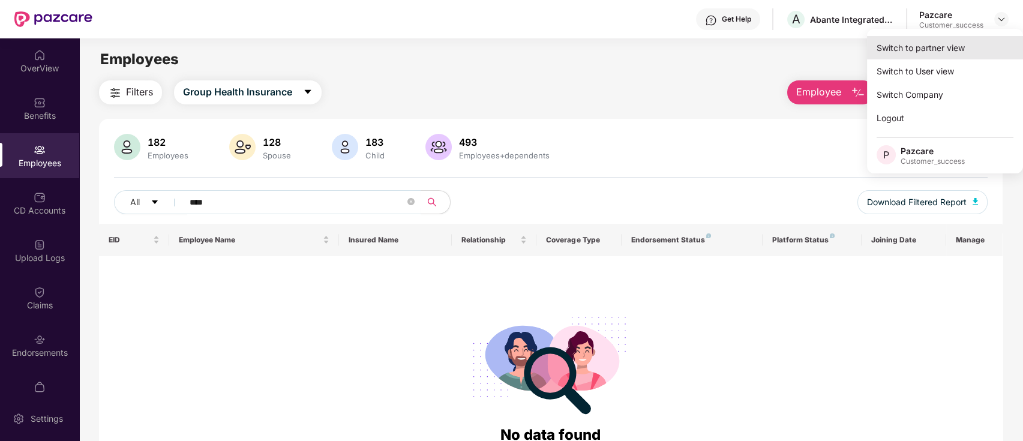
click at [956, 49] on div "Switch to partner view" at bounding box center [945, 47] width 156 height 23
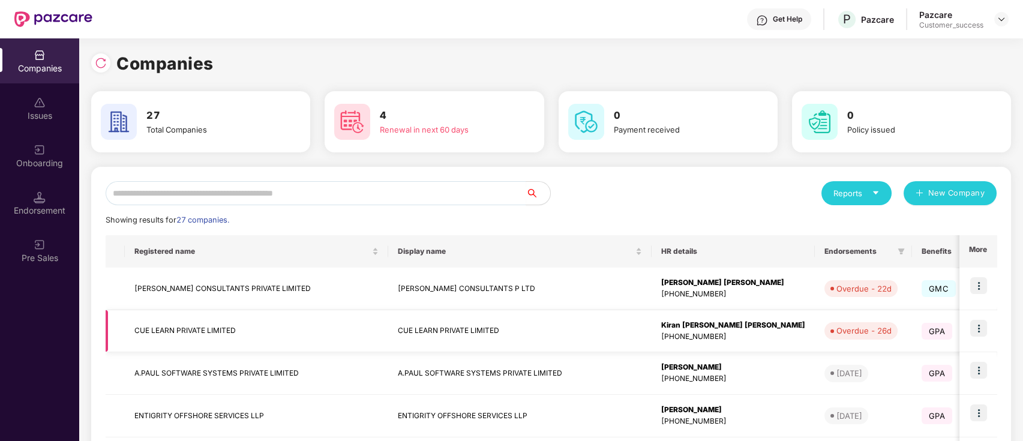
scroll to position [317, 0]
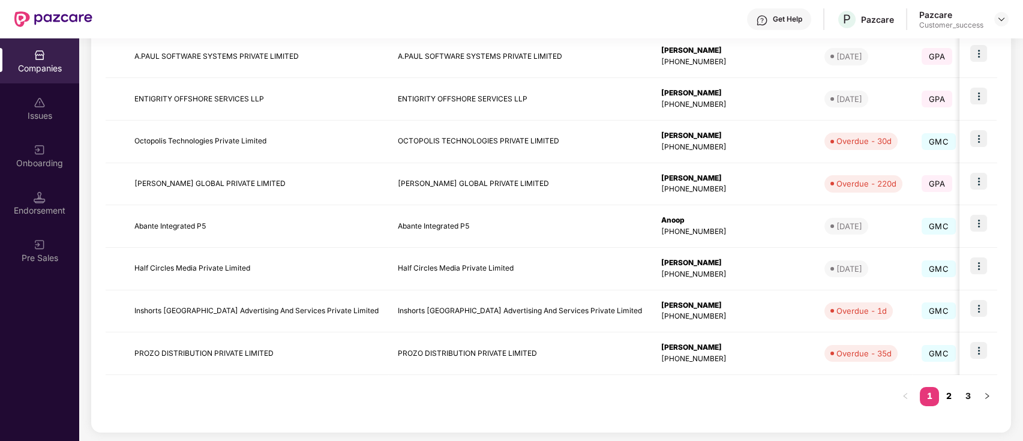
click at [949, 393] on link "2" at bounding box center [948, 396] width 19 height 18
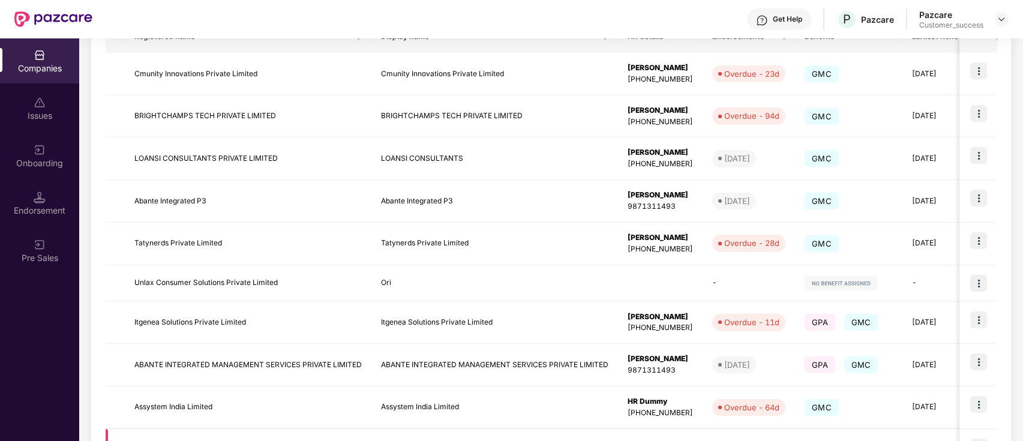
scroll to position [212, 0]
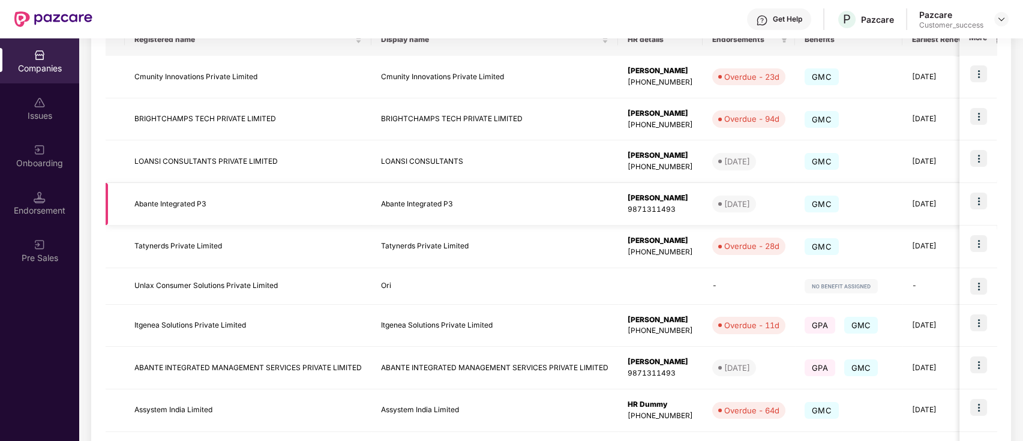
click at [983, 202] on img at bounding box center [978, 201] width 17 height 17
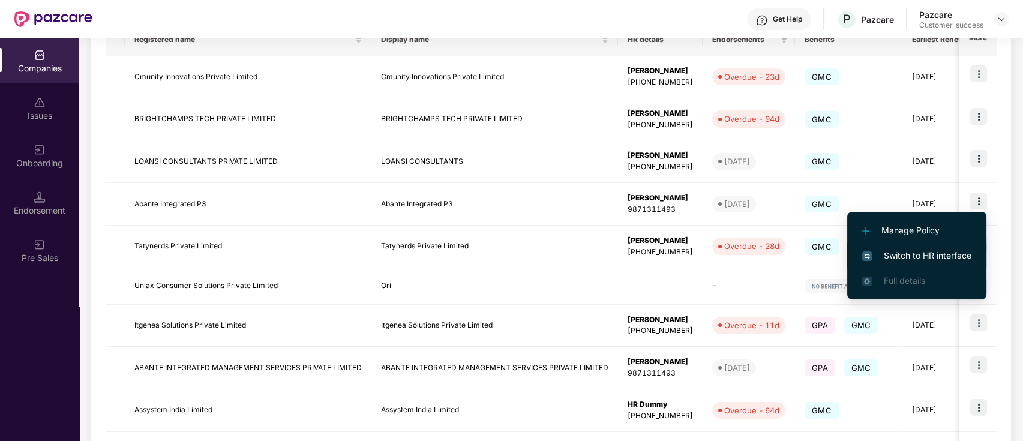
click at [939, 258] on span "Switch to HR interface" at bounding box center [916, 255] width 109 height 13
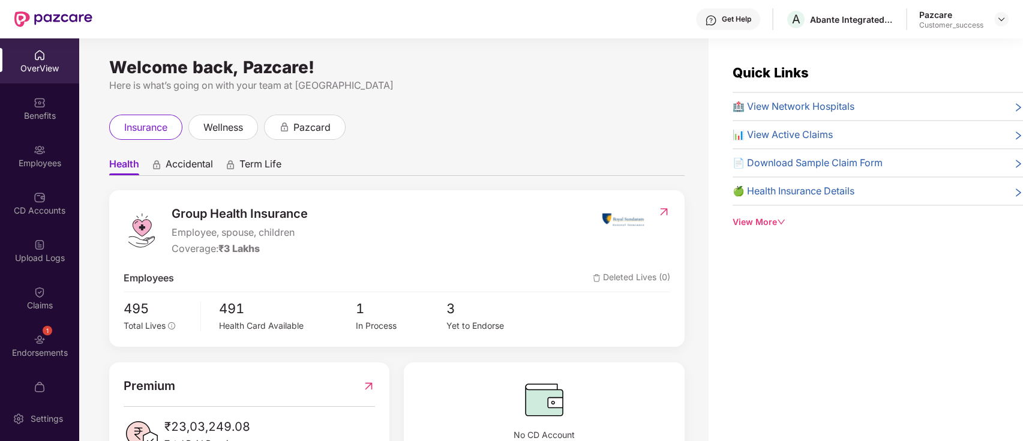
click at [43, 158] on div "Employees" at bounding box center [39, 163] width 79 height 12
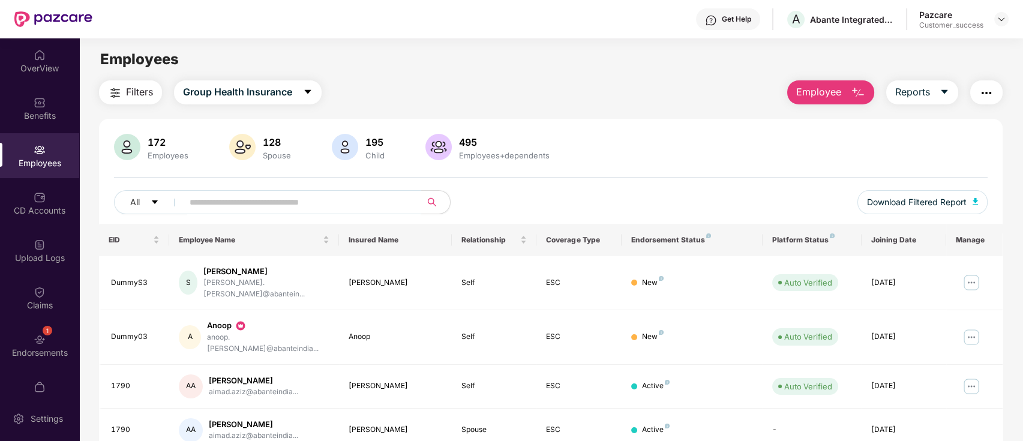
click at [232, 199] on input "text" at bounding box center [297, 202] width 215 height 18
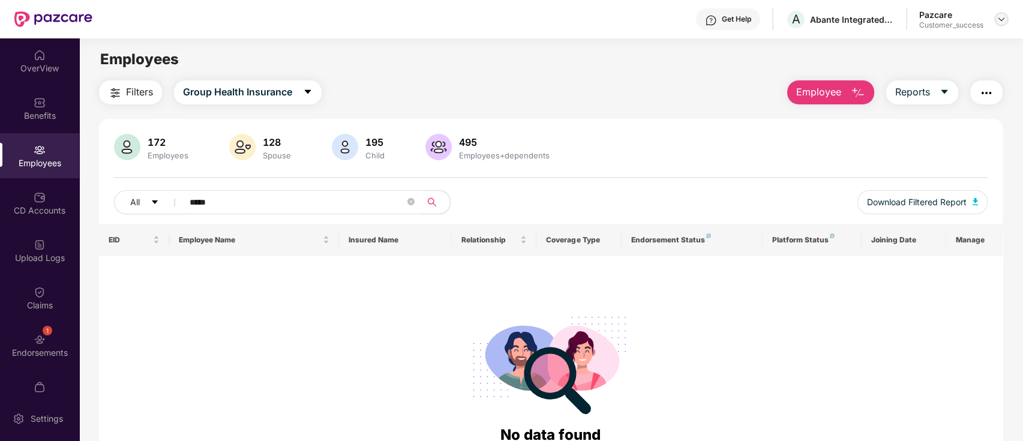
type input "*****"
click at [1004, 20] on img at bounding box center [1002, 19] width 10 height 10
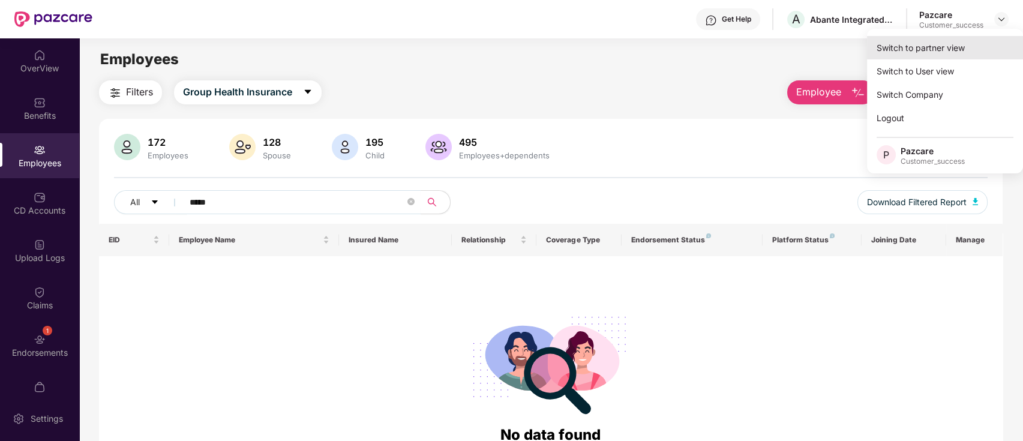
click at [951, 47] on div "Switch to partner view" at bounding box center [945, 47] width 156 height 23
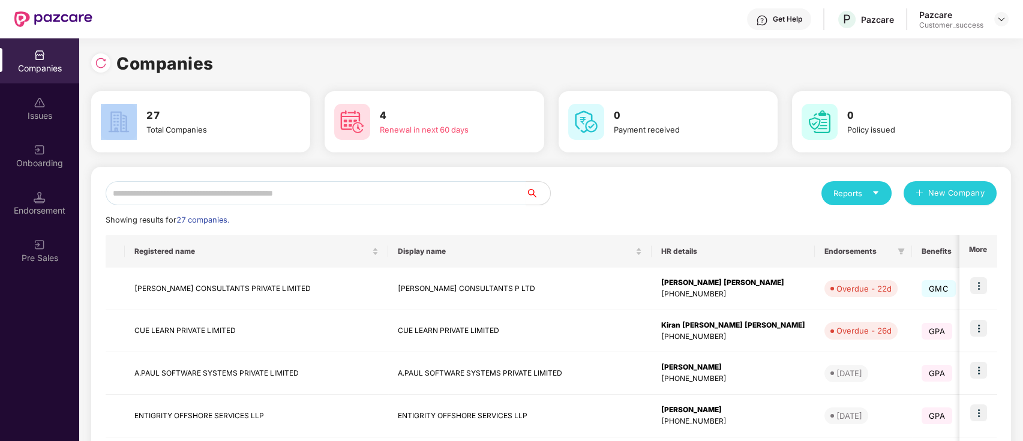
click at [951, 47] on div "Companies 27 Total Companies 4 Renewal in next 60 days 0 Payment received 0 Pol…" at bounding box center [551, 398] width 920 height 721
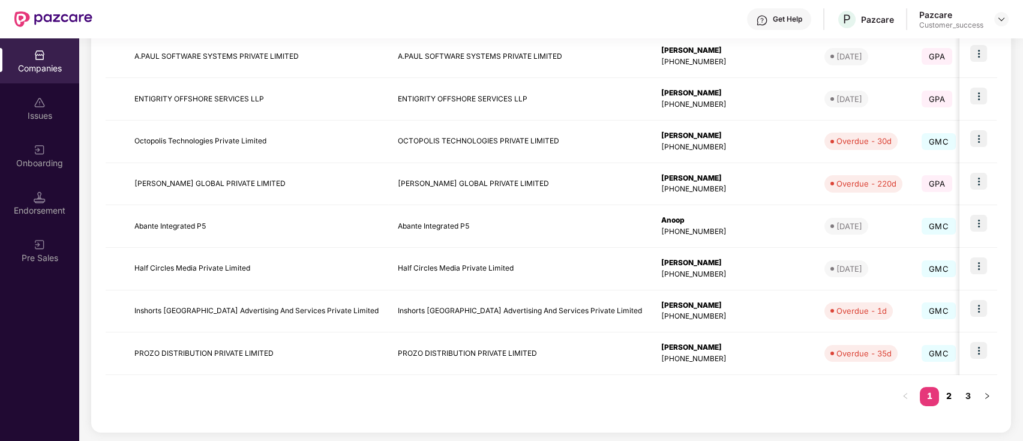
click at [954, 393] on link "2" at bounding box center [948, 396] width 19 height 18
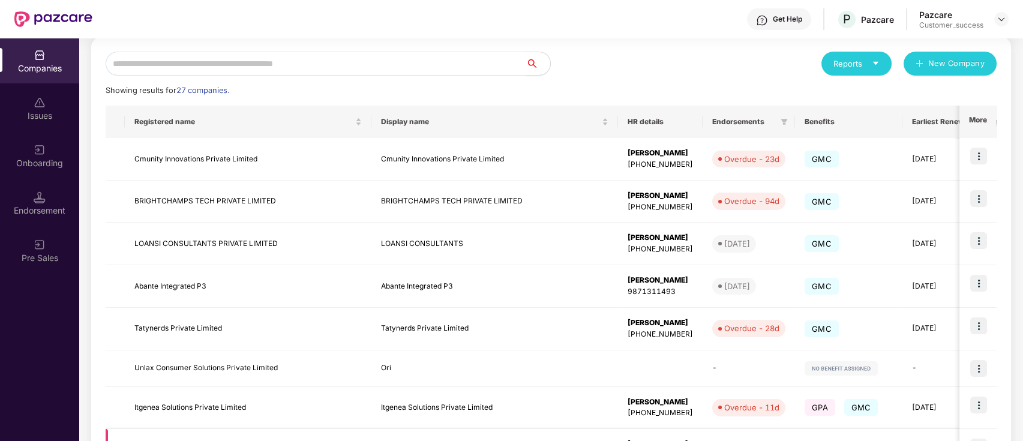
scroll to position [311, 0]
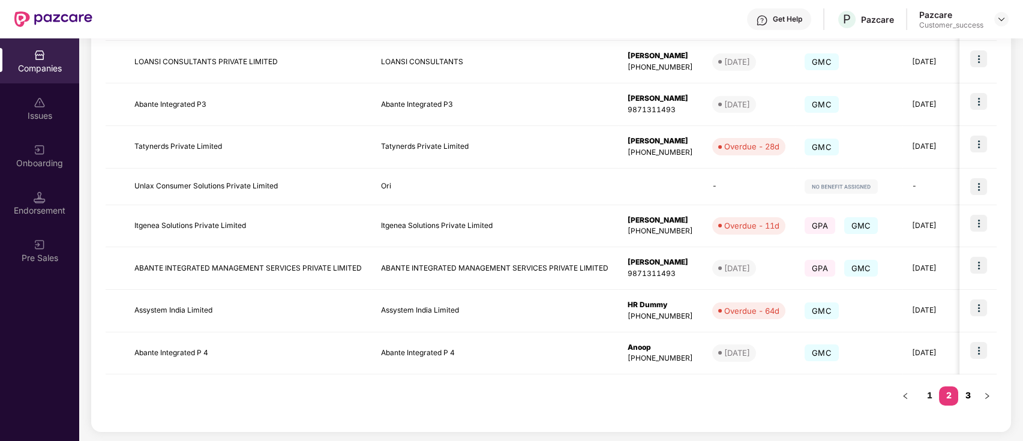
click at [967, 396] on link "3" at bounding box center [967, 396] width 19 height 18
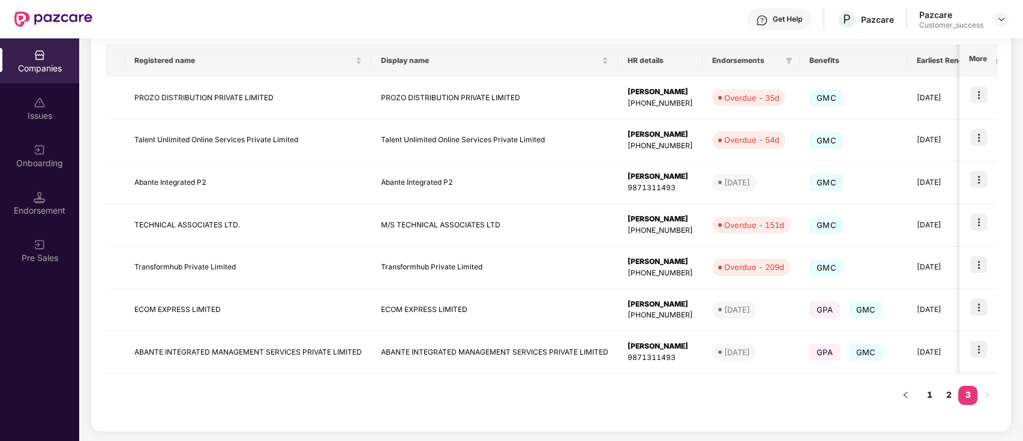
scroll to position [190, 0]
click at [975, 179] on img at bounding box center [978, 180] width 17 height 17
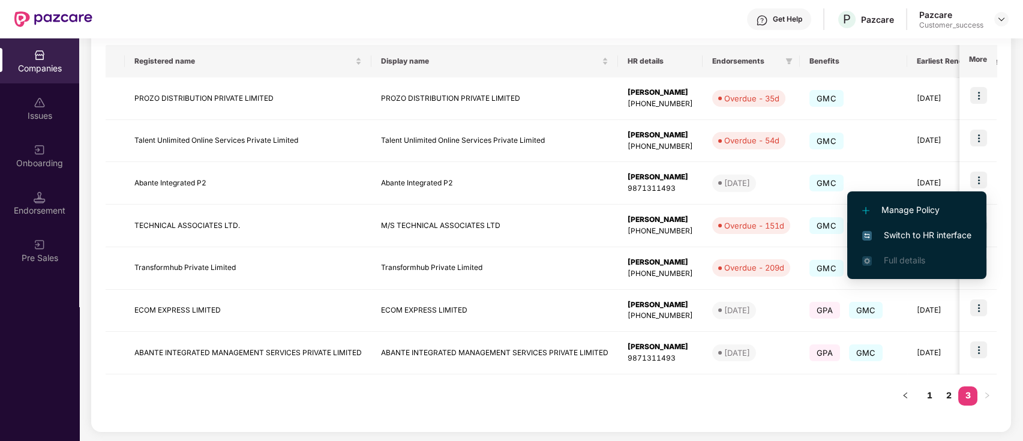
click at [975, 233] on li "Switch to HR interface" at bounding box center [916, 235] width 139 height 25
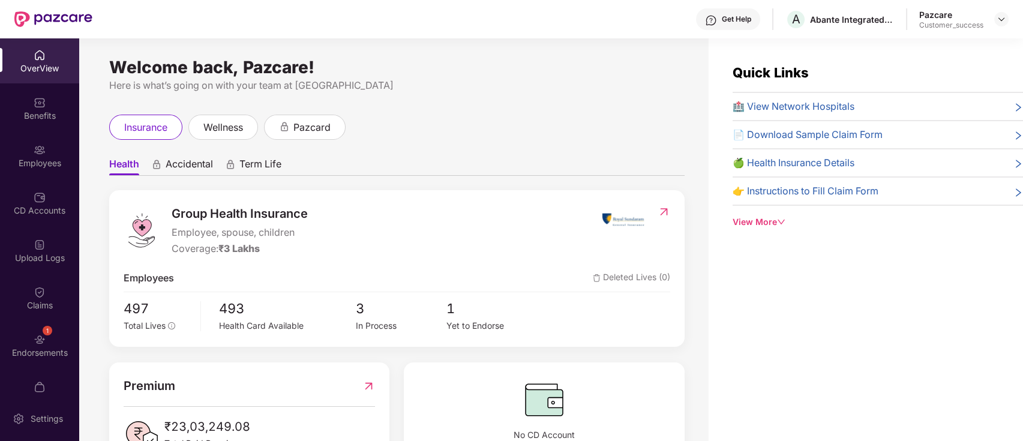
click at [15, 151] on div "Employees" at bounding box center [39, 155] width 79 height 45
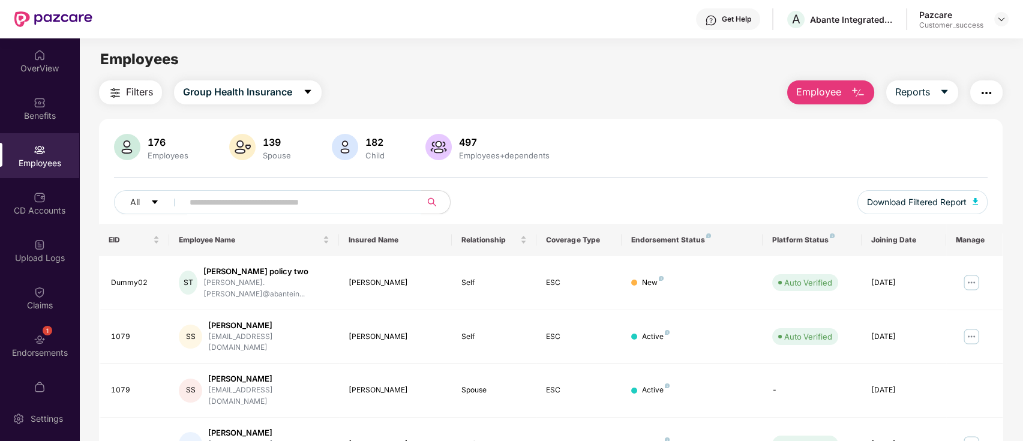
click at [315, 199] on input "text" at bounding box center [297, 202] width 215 height 18
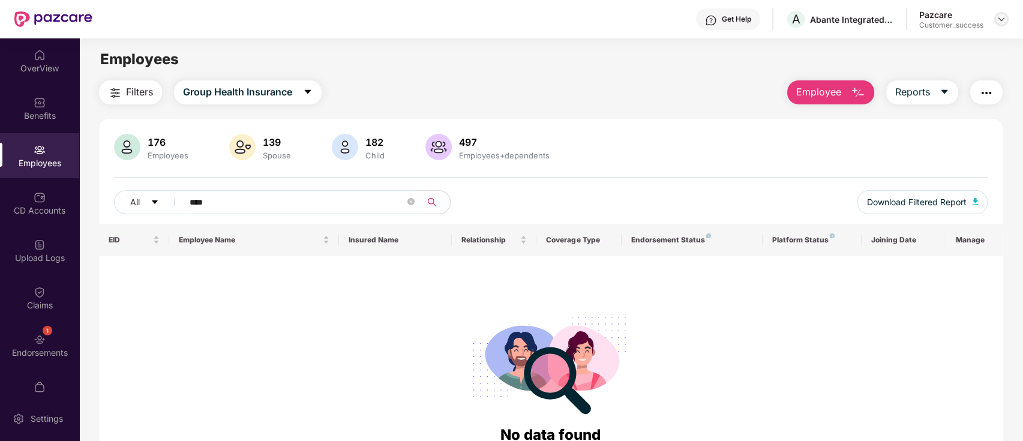
type input "****"
click at [997, 18] on img at bounding box center [1002, 19] width 10 height 10
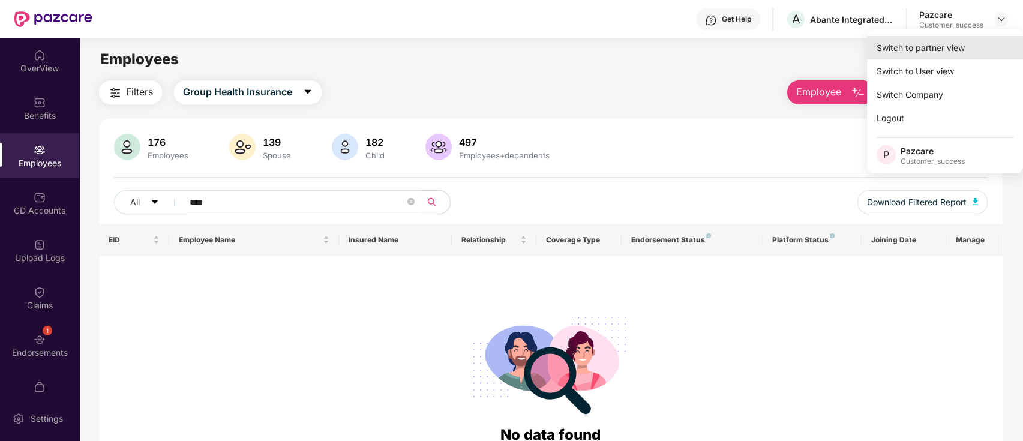
click at [934, 55] on div "Switch to partner view" at bounding box center [945, 47] width 156 height 23
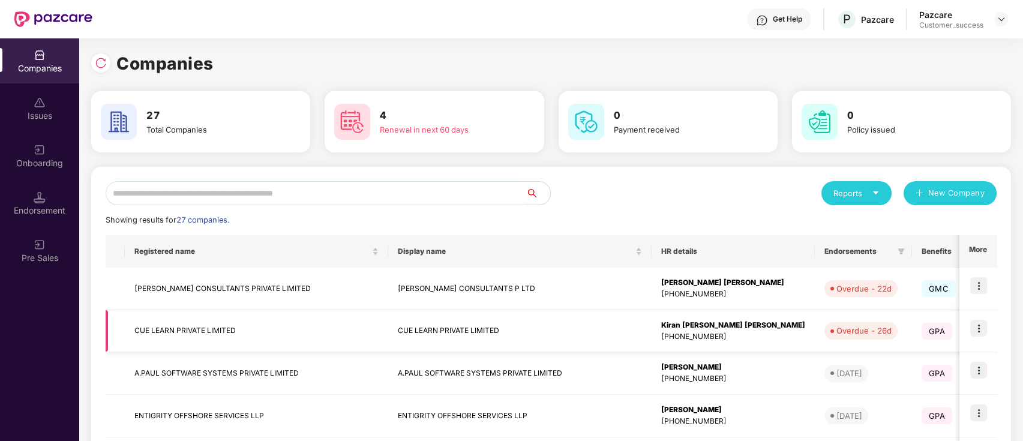
scroll to position [317, 0]
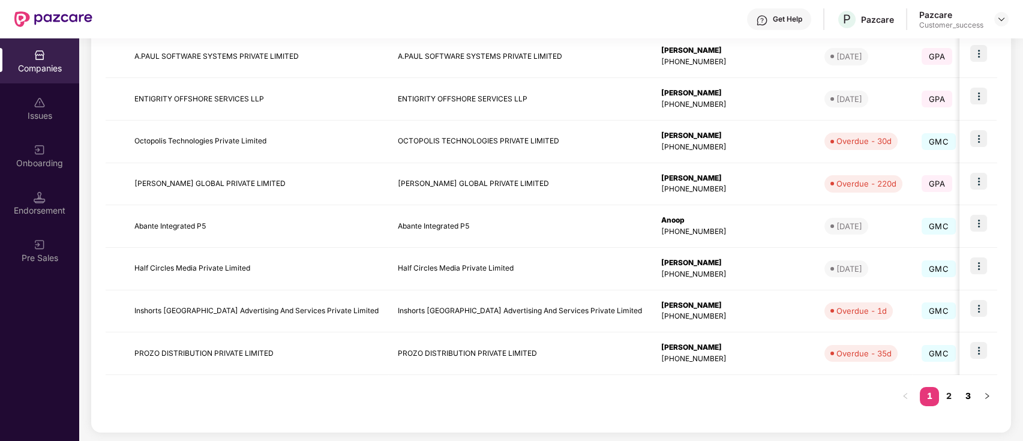
click at [966, 396] on link "3" at bounding box center [967, 396] width 19 height 18
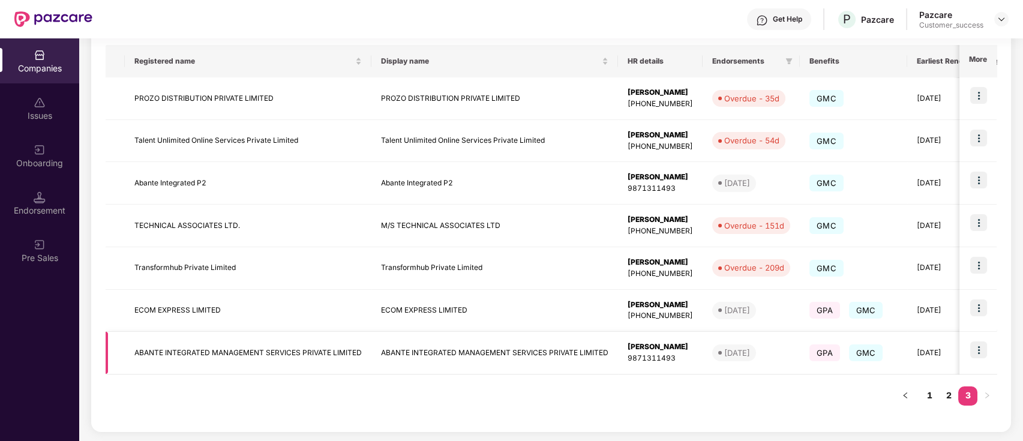
click at [984, 348] on img at bounding box center [978, 350] width 17 height 17
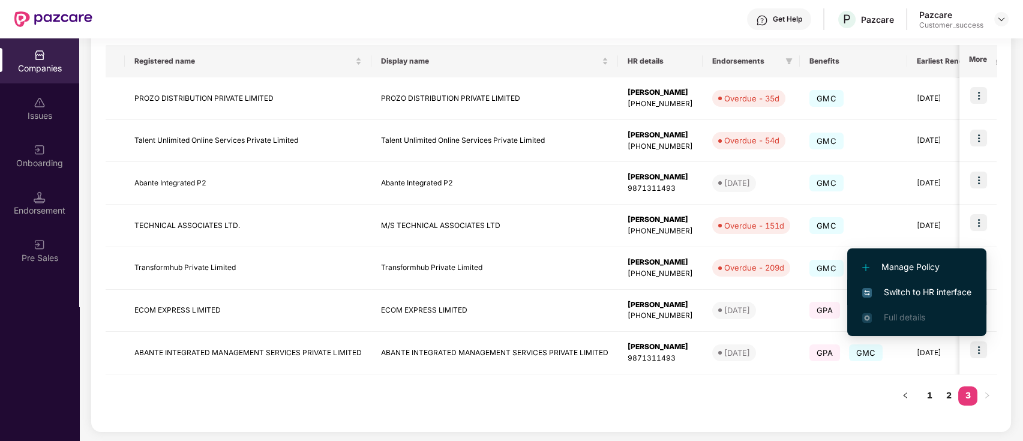
click at [904, 290] on span "Switch to HR interface" at bounding box center [916, 292] width 109 height 13
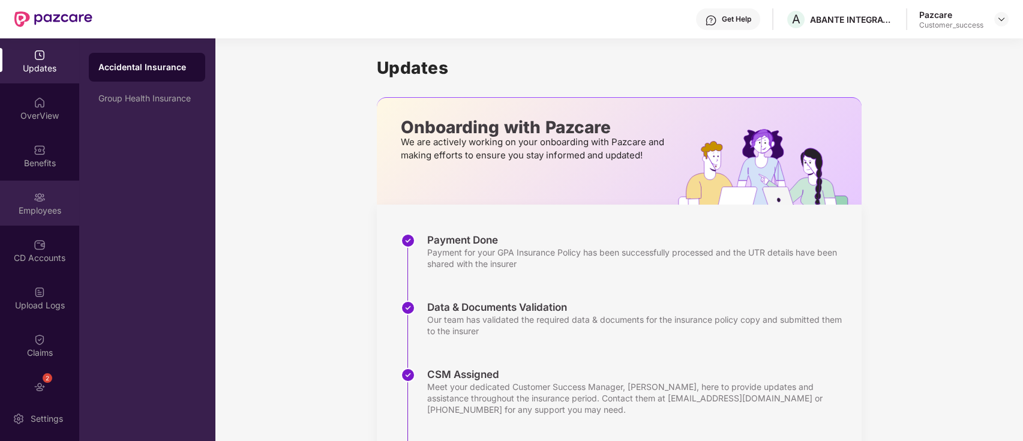
click at [52, 222] on div "Employees" at bounding box center [39, 203] width 79 height 45
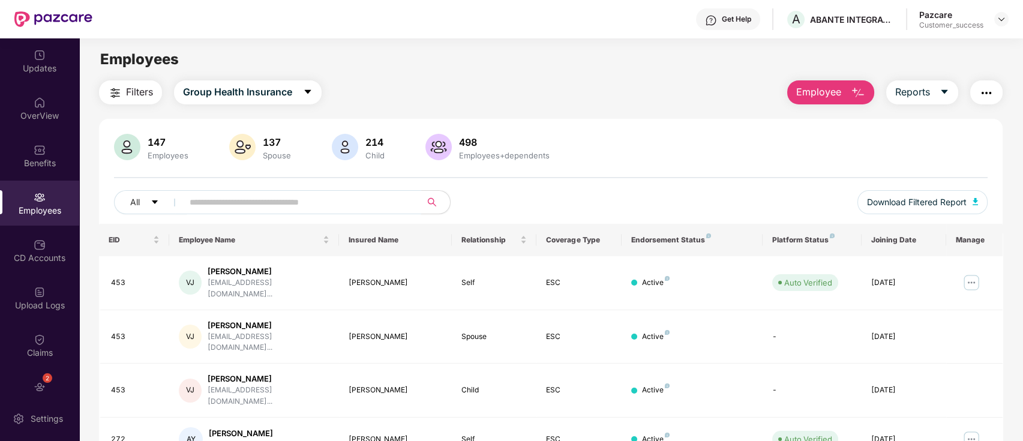
click at [302, 194] on input "text" at bounding box center [297, 202] width 215 height 18
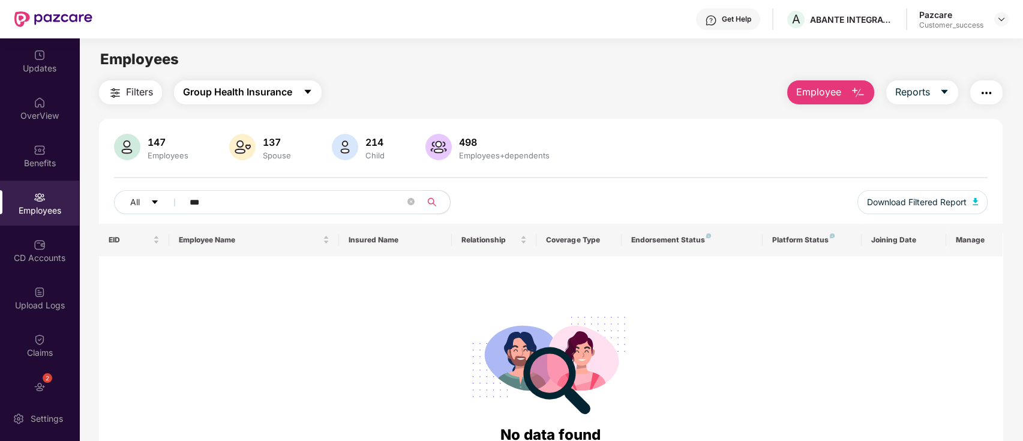
type input "***"
click at [297, 98] on button "Group Health Insurance" at bounding box center [248, 92] width 148 height 24
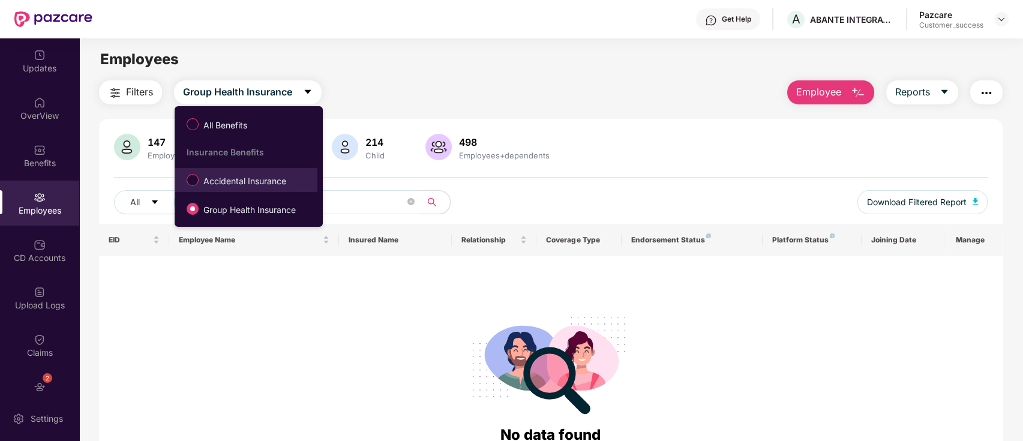
click at [285, 172] on label "Accidental Insurance" at bounding box center [239, 180] width 116 height 20
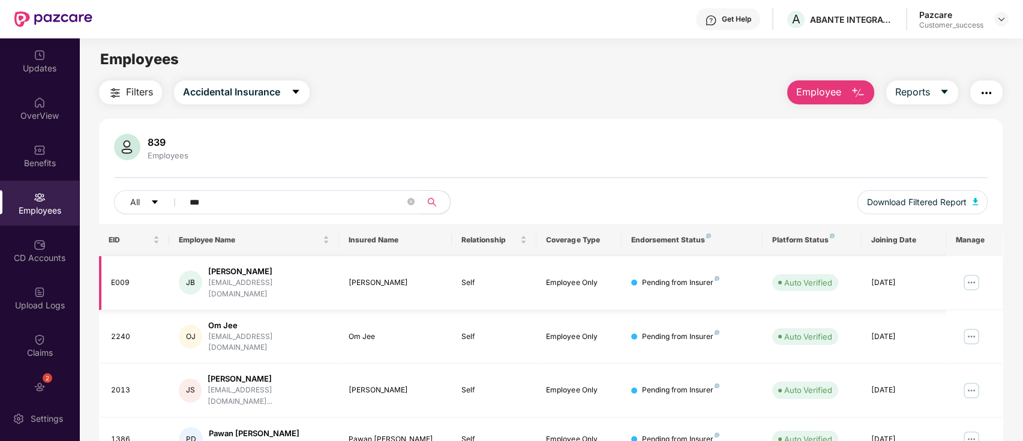
click at [966, 280] on img at bounding box center [971, 282] width 19 height 19
click at [269, 85] on span "Accidental Insurance" at bounding box center [231, 92] width 97 height 15
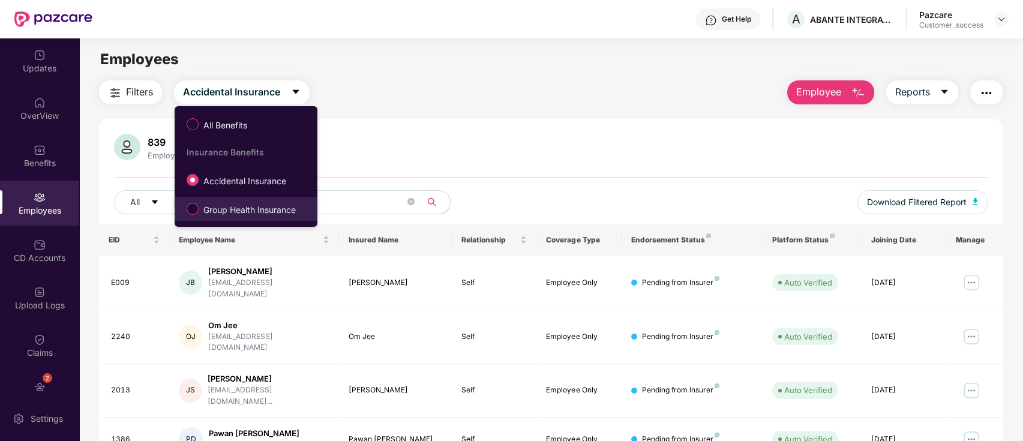
click at [275, 205] on span "Group Health Insurance" at bounding box center [250, 209] width 102 height 13
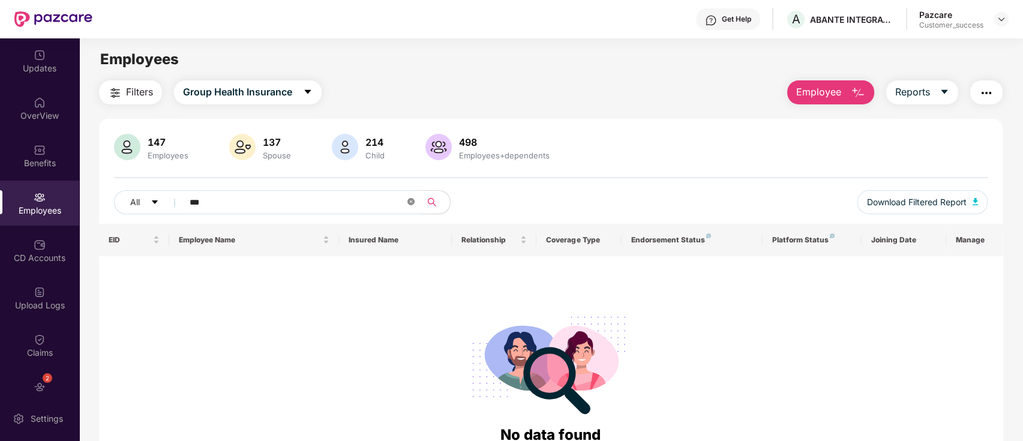
click at [412, 202] on icon "close-circle" at bounding box center [411, 201] width 7 height 7
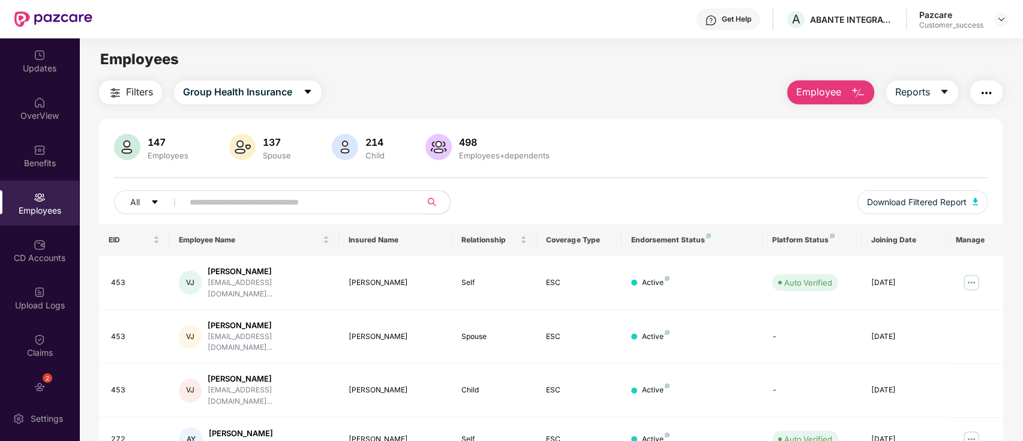
click at [375, 202] on input "text" at bounding box center [297, 202] width 215 height 18
click at [272, 87] on span "Group Health Insurance" at bounding box center [237, 92] width 109 height 15
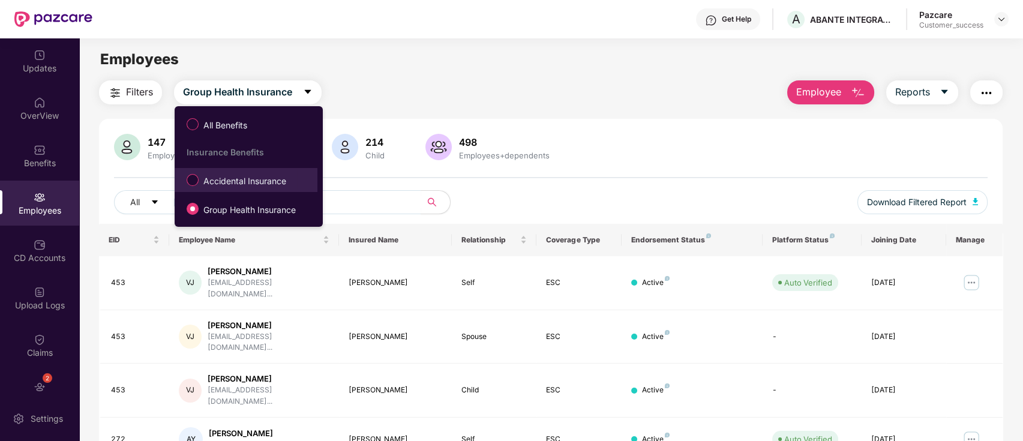
click at [287, 176] on span "Accidental Insurance" at bounding box center [245, 181] width 92 height 13
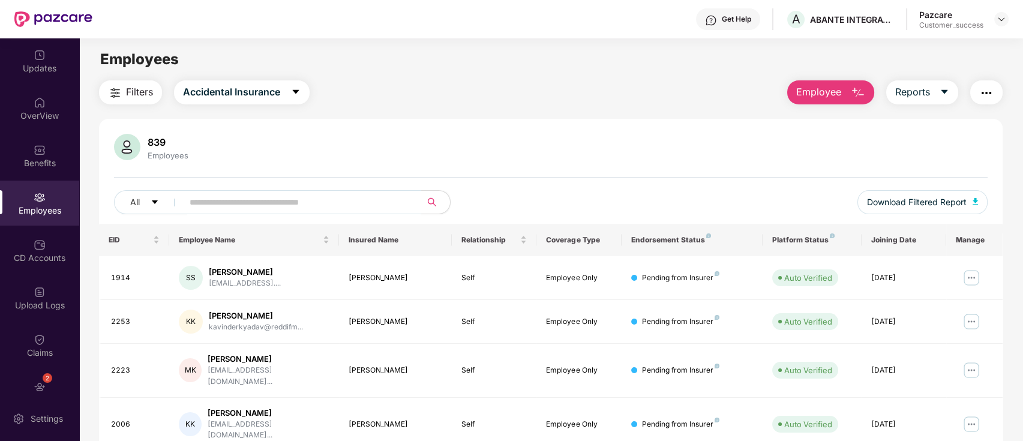
click at [311, 203] on input "text" at bounding box center [297, 202] width 215 height 18
click at [406, 199] on span at bounding box center [298, 202] width 246 height 24
click at [279, 89] on span "Accidental Insurance" at bounding box center [231, 92] width 97 height 15
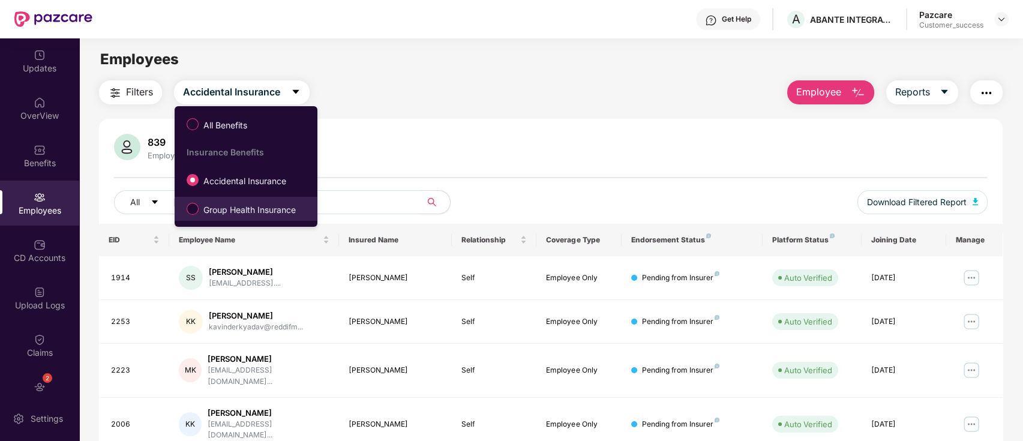
click at [199, 214] on span "Group Health Insurance" at bounding box center [250, 209] width 102 height 13
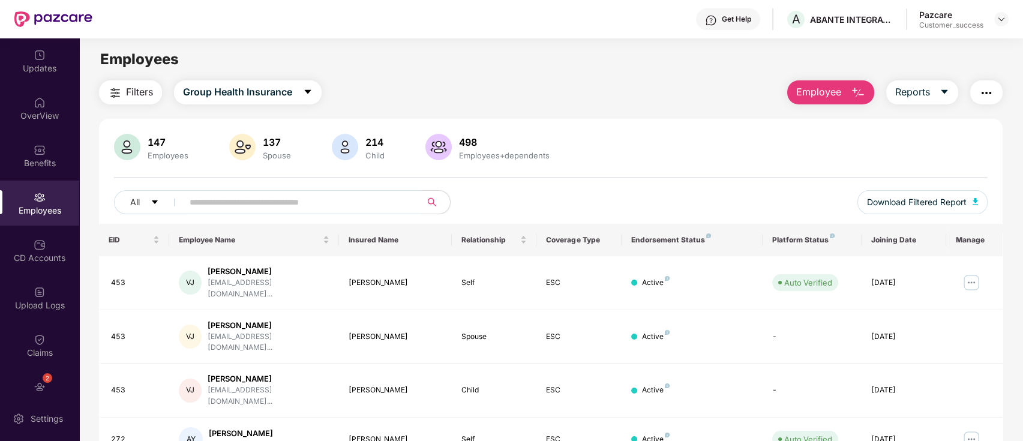
click at [263, 202] on input "text" at bounding box center [297, 202] width 215 height 18
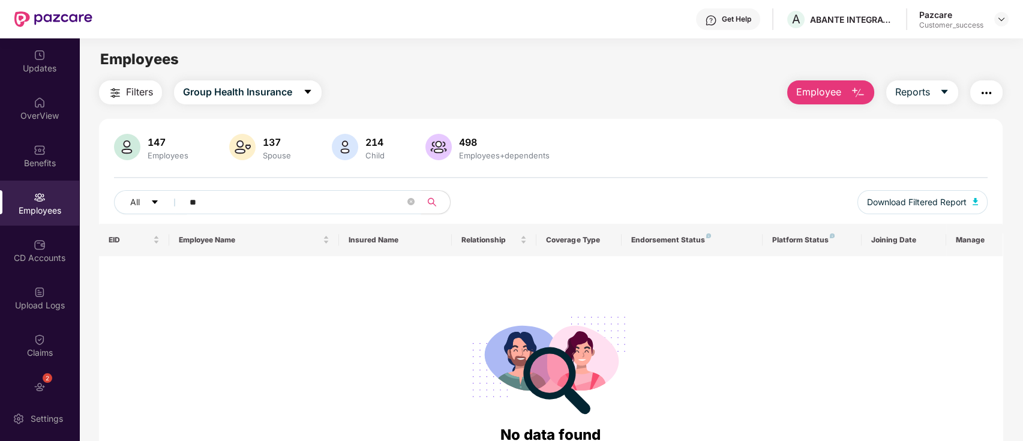
type input "*"
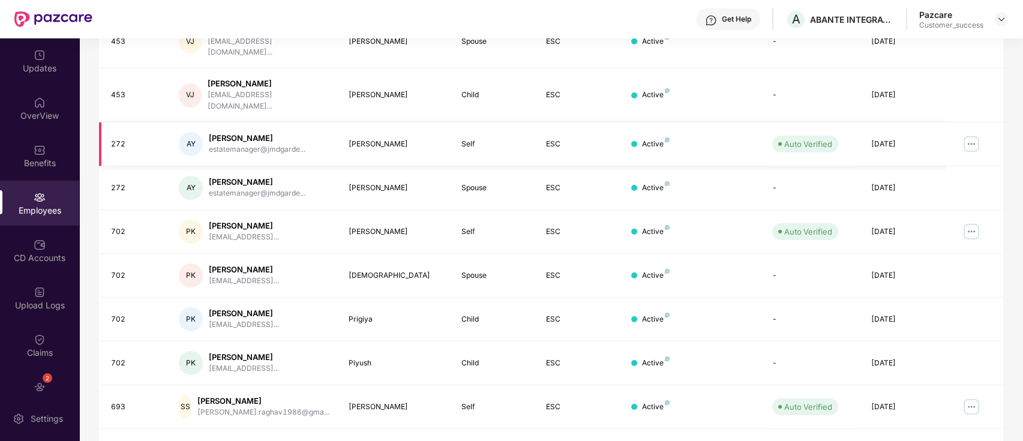
scroll to position [293, 0]
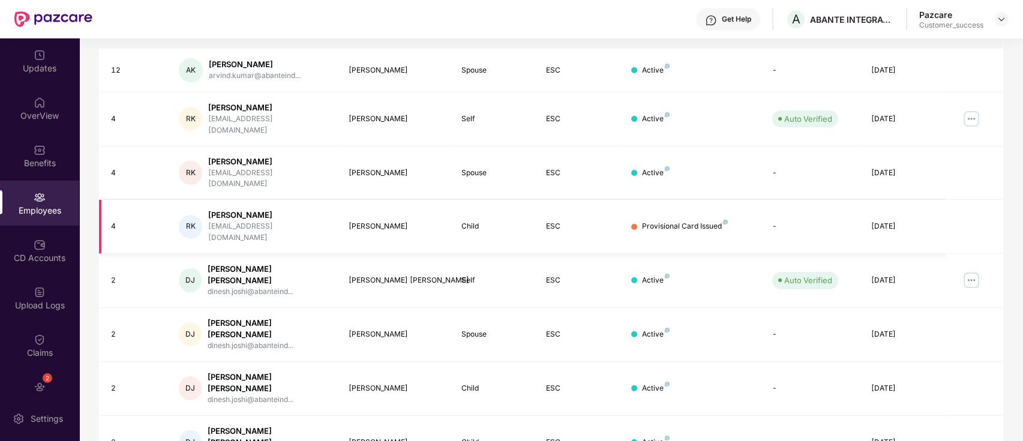
scroll to position [207, 0]
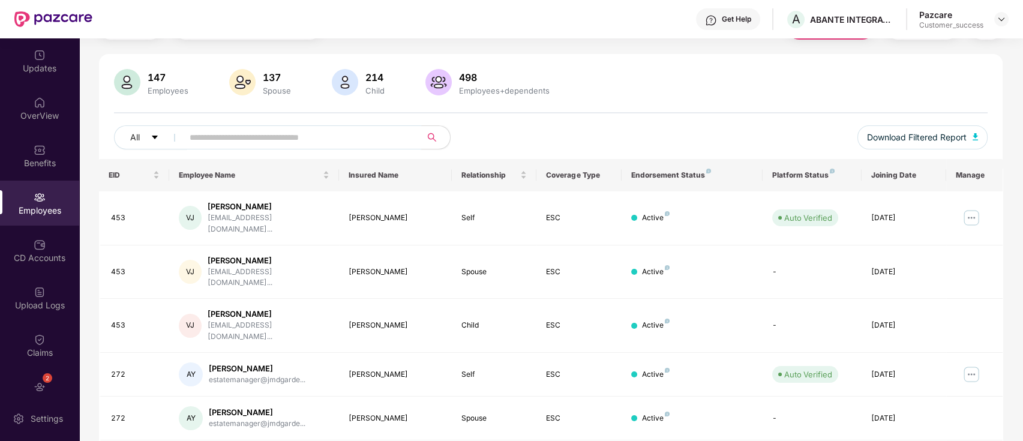
scroll to position [0, 0]
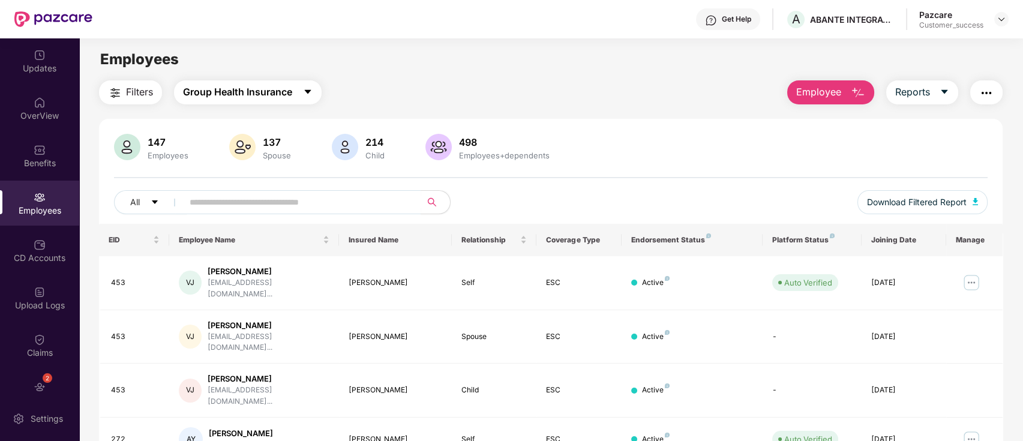
click at [291, 98] on span "Group Health Insurance" at bounding box center [237, 92] width 109 height 15
click at [516, 199] on div "All" at bounding box center [369, 202] width 510 height 24
click at [394, 194] on input "text" at bounding box center [297, 202] width 215 height 18
